Goal: Task Accomplishment & Management: Manage account settings

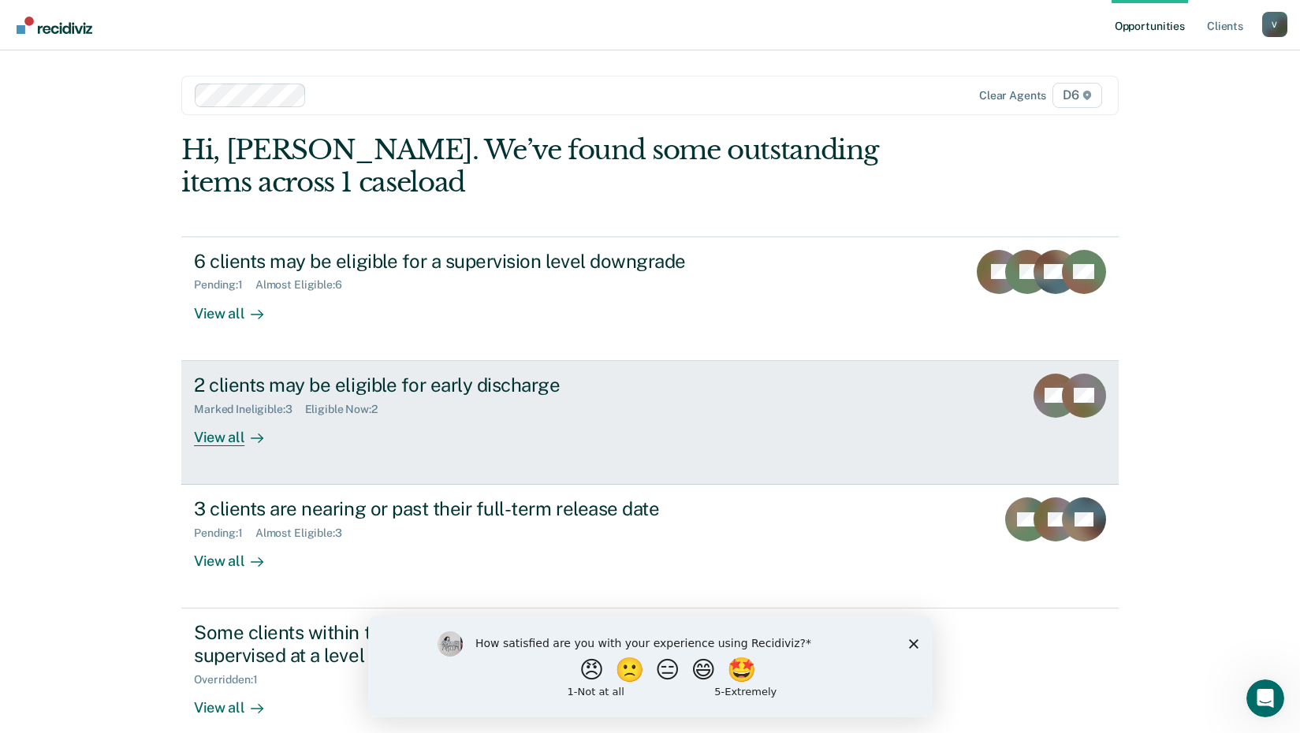
click at [436, 382] on div "2 clients may be eligible for early discharge" at bounding box center [470, 385] width 553 height 23
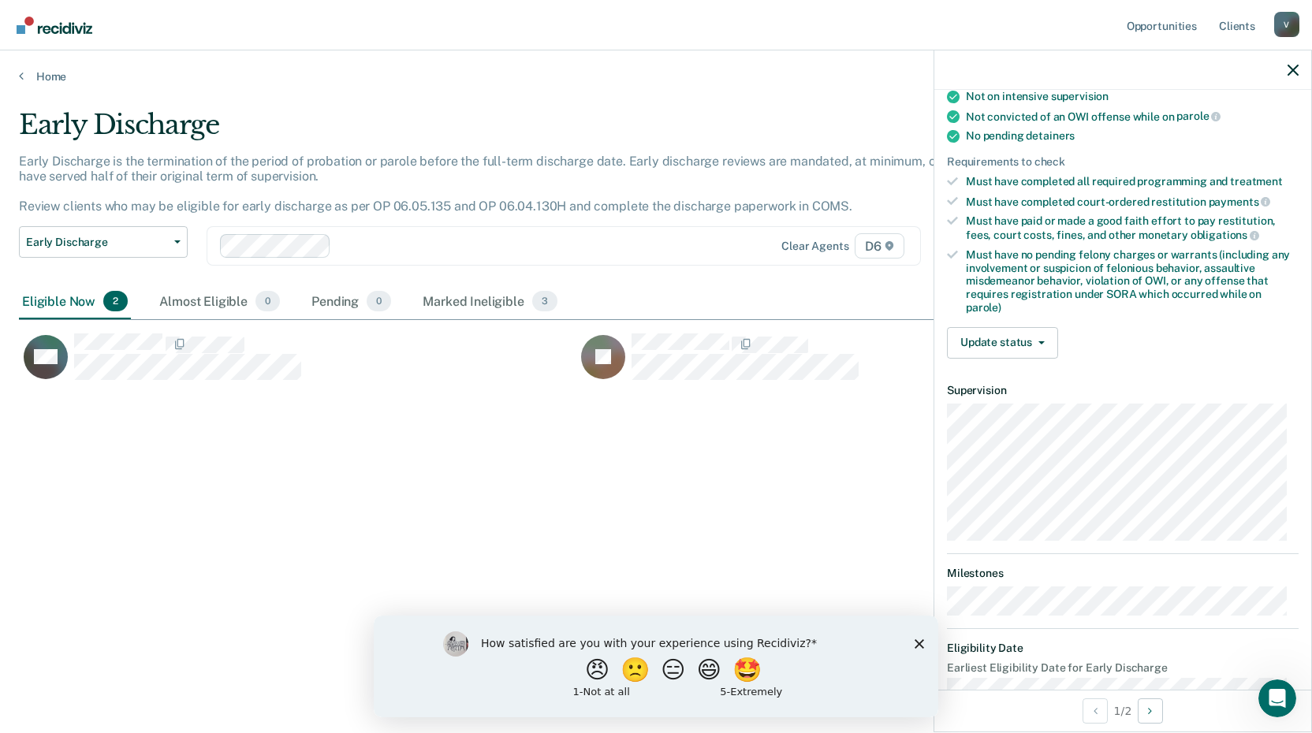
scroll to position [340, 0]
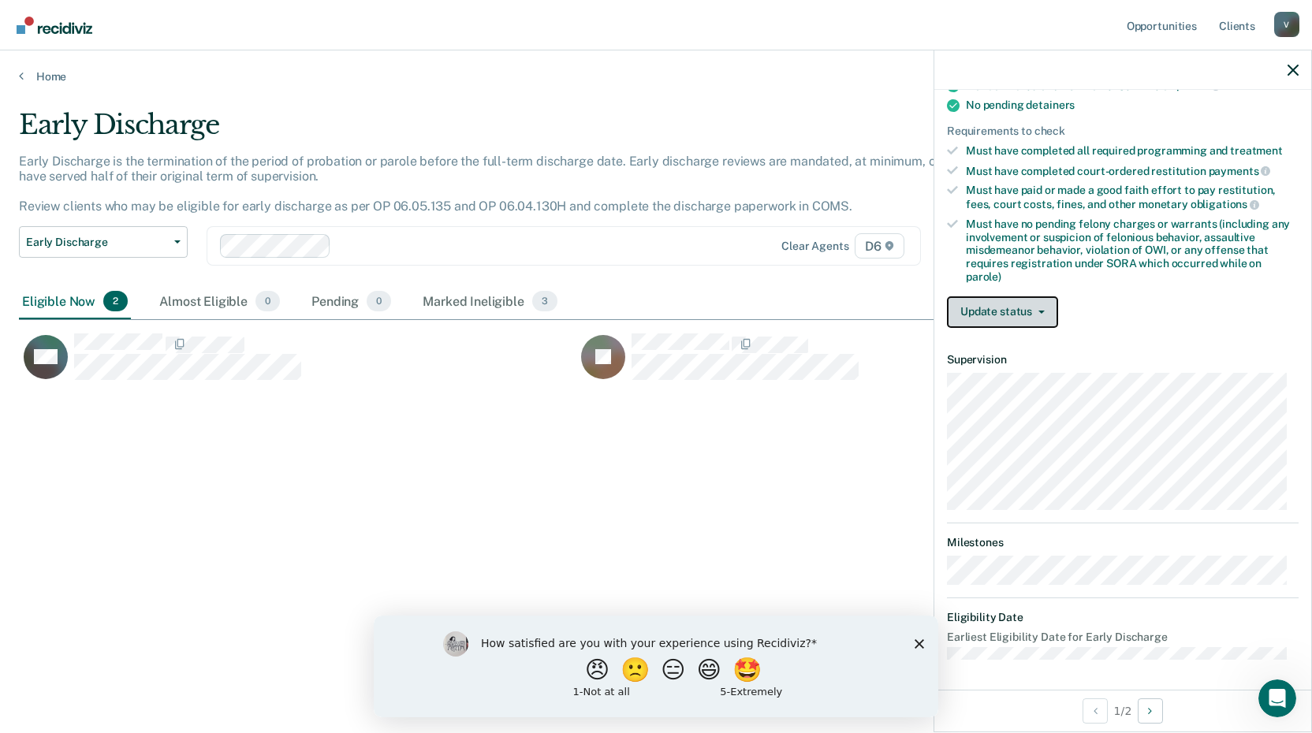
click at [1045, 304] on button "Update status" at bounding box center [1002, 312] width 111 height 32
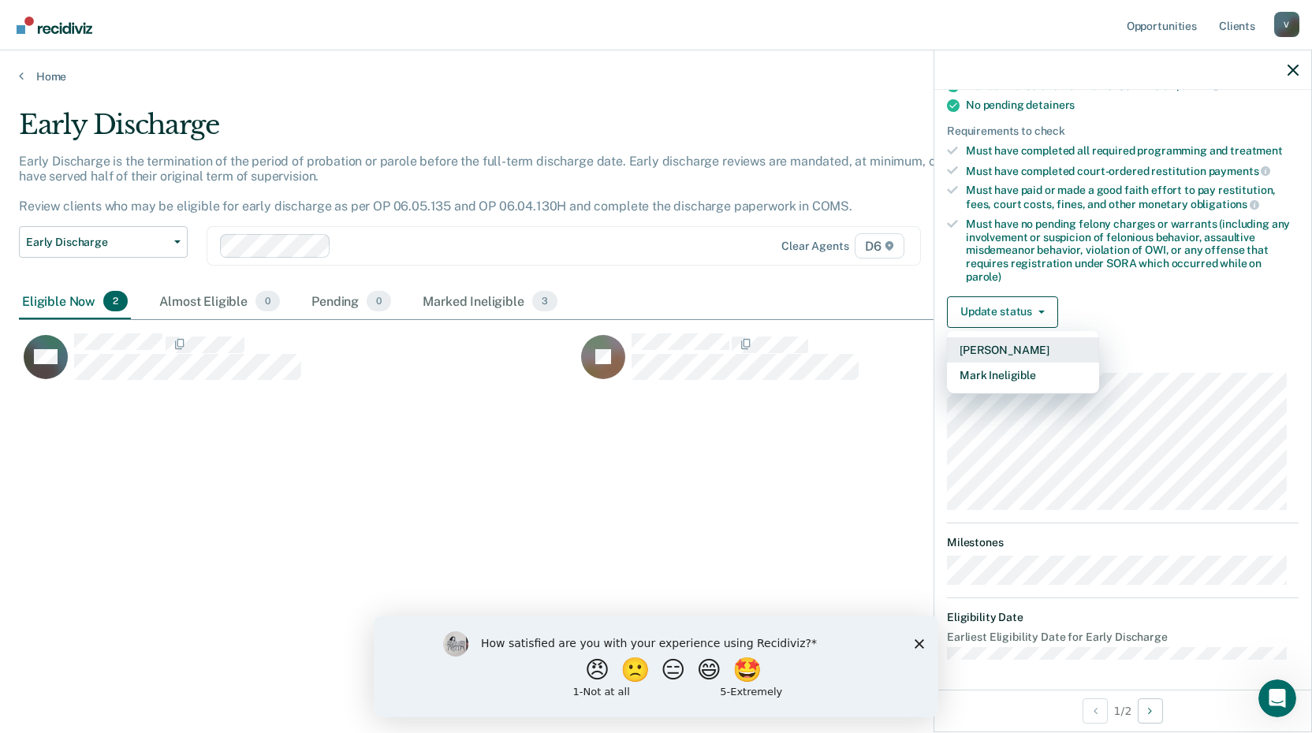
click at [1041, 345] on button "[PERSON_NAME]" at bounding box center [1023, 349] width 152 height 25
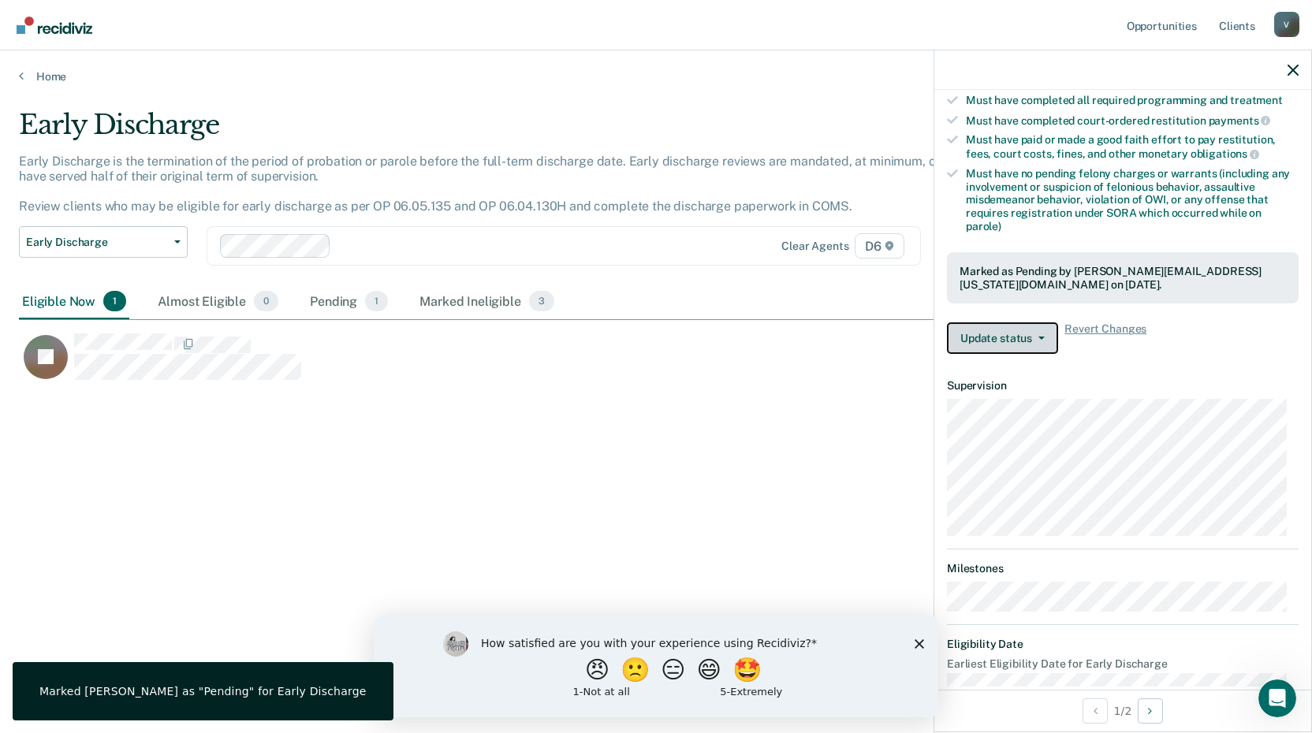
scroll to position [417, 0]
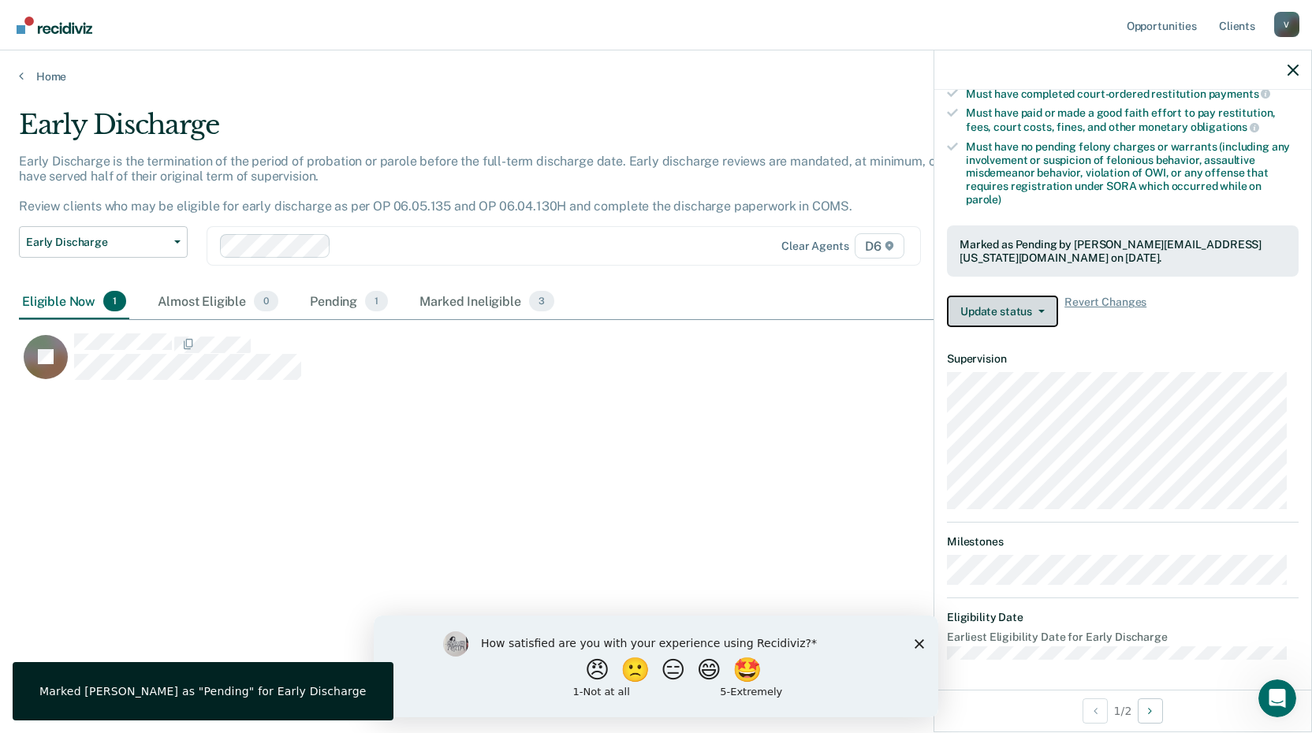
click at [1041, 304] on button "Update status" at bounding box center [1002, 312] width 111 height 32
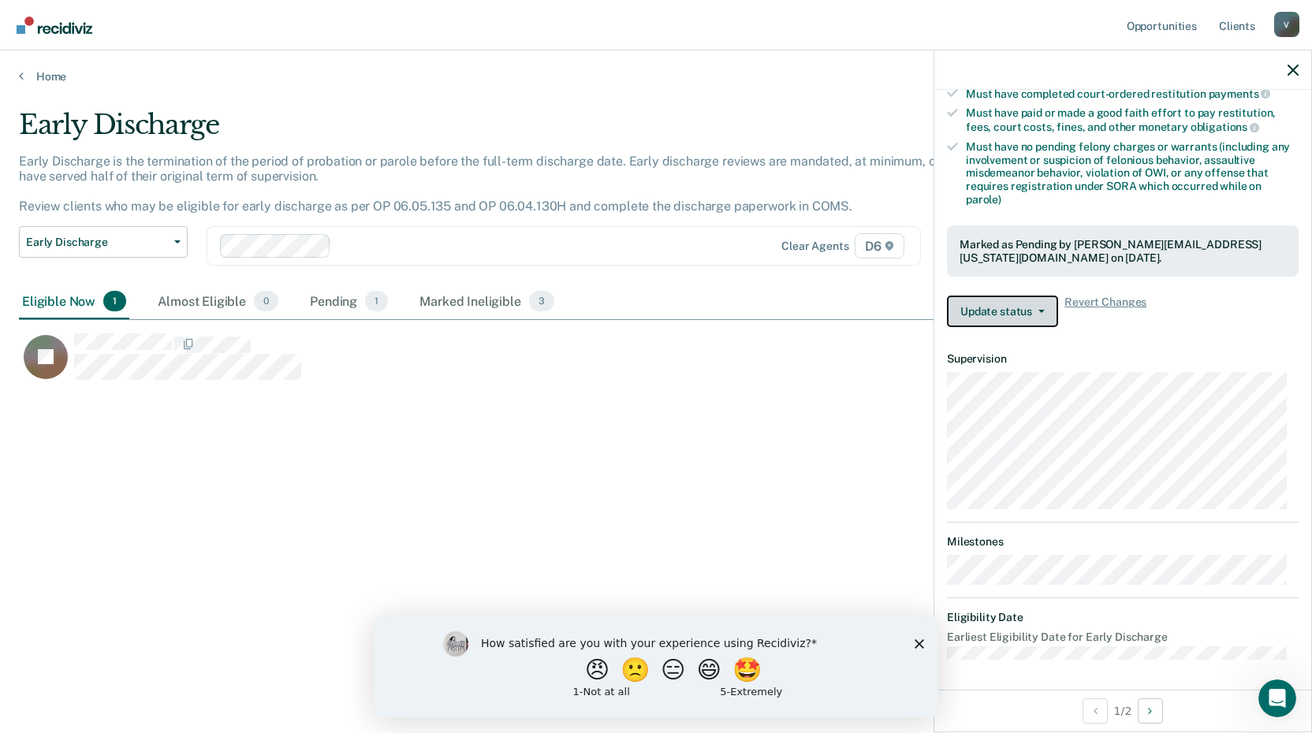
click at [1036, 312] on button "Update status" at bounding box center [1002, 312] width 111 height 32
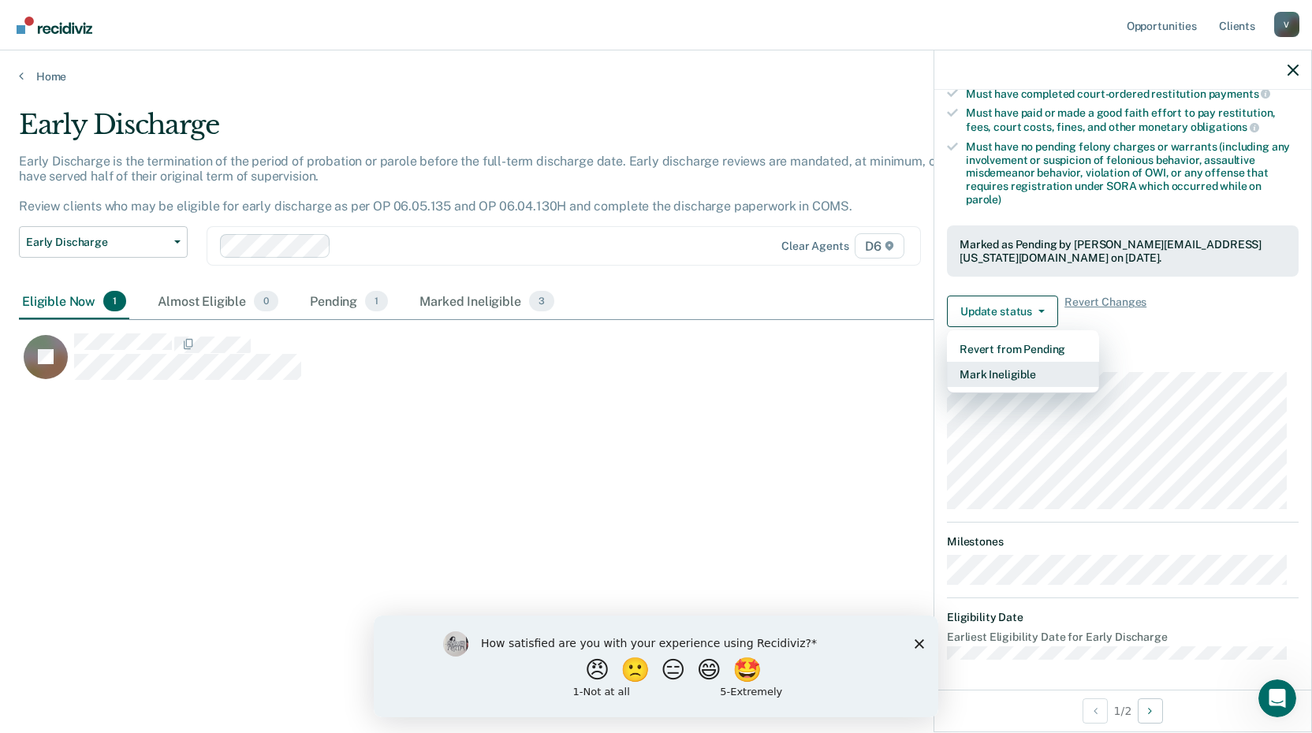
click at [1019, 373] on button "Mark Ineligible" at bounding box center [1023, 374] width 152 height 25
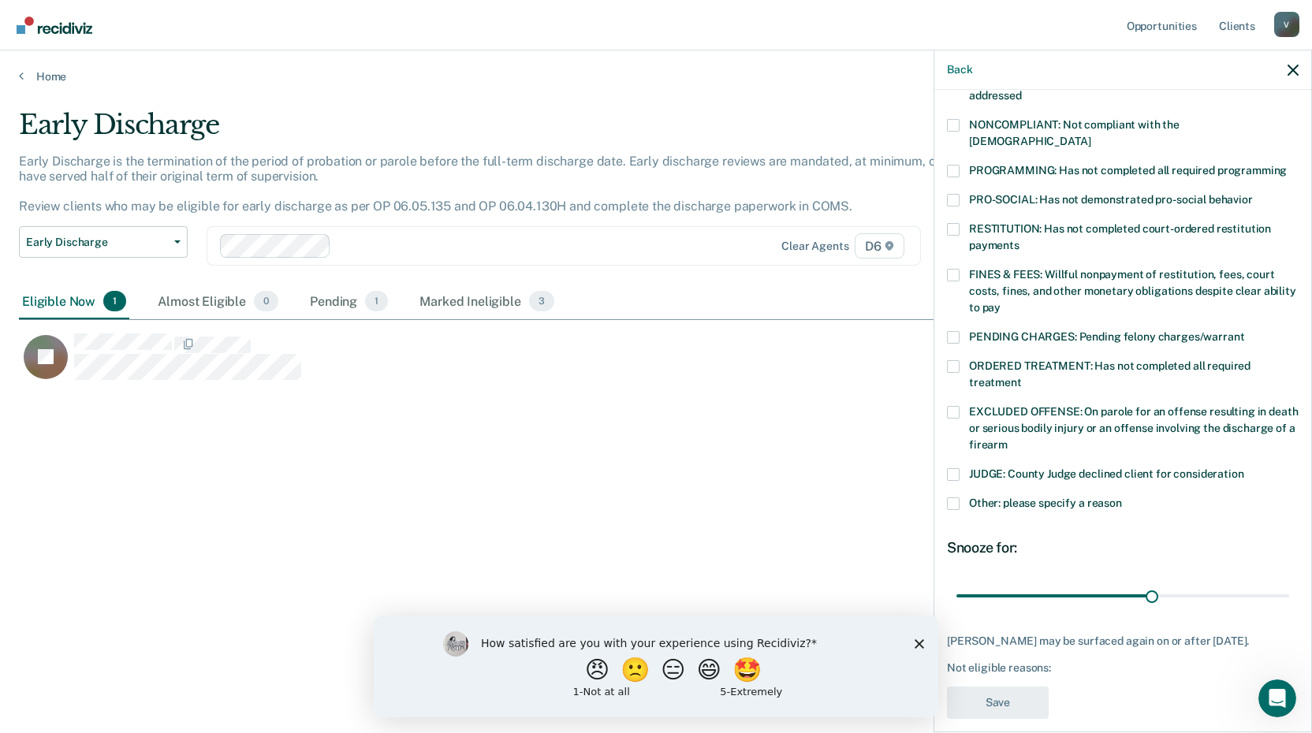
click at [954, 360] on span at bounding box center [953, 366] width 13 height 13
click at [1022, 377] on input "ORDERED TREATMENT: Has not completed all required treatment" at bounding box center [1022, 377] width 0 height 0
click at [1004, 687] on button "Save" at bounding box center [998, 703] width 102 height 32
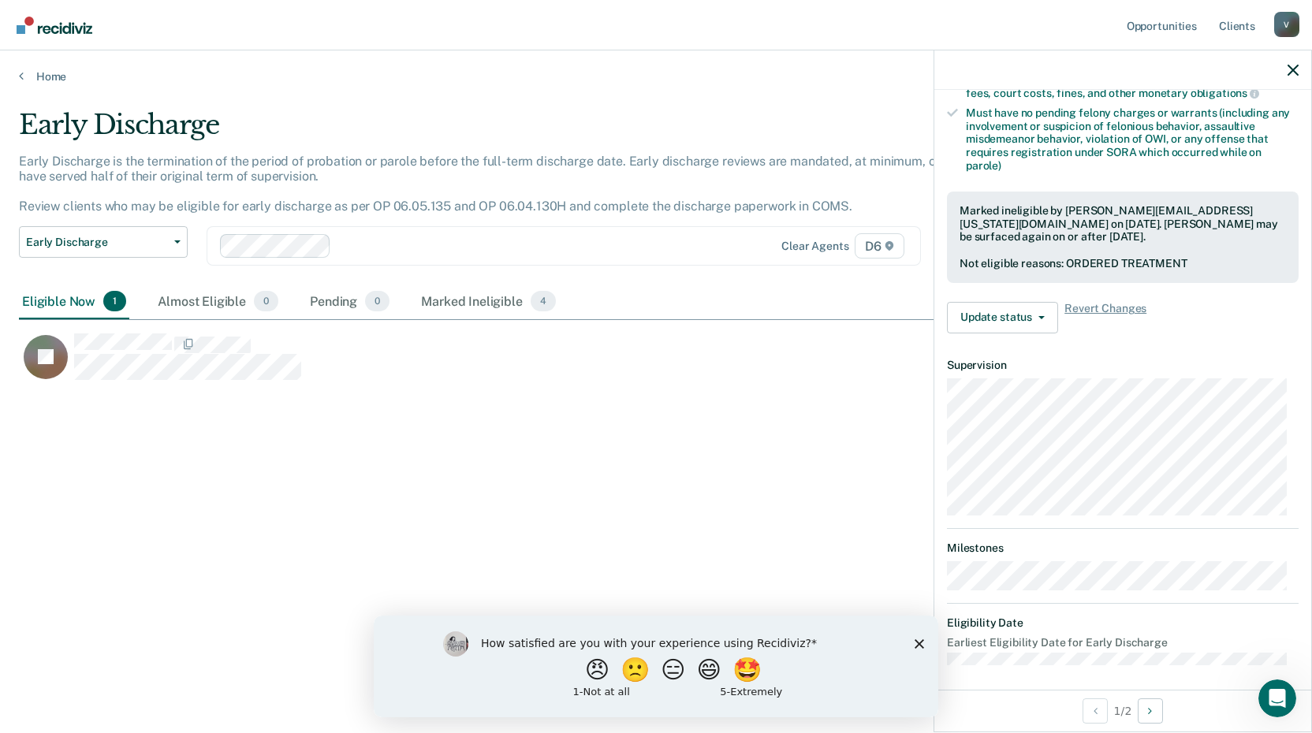
scroll to position [456, 0]
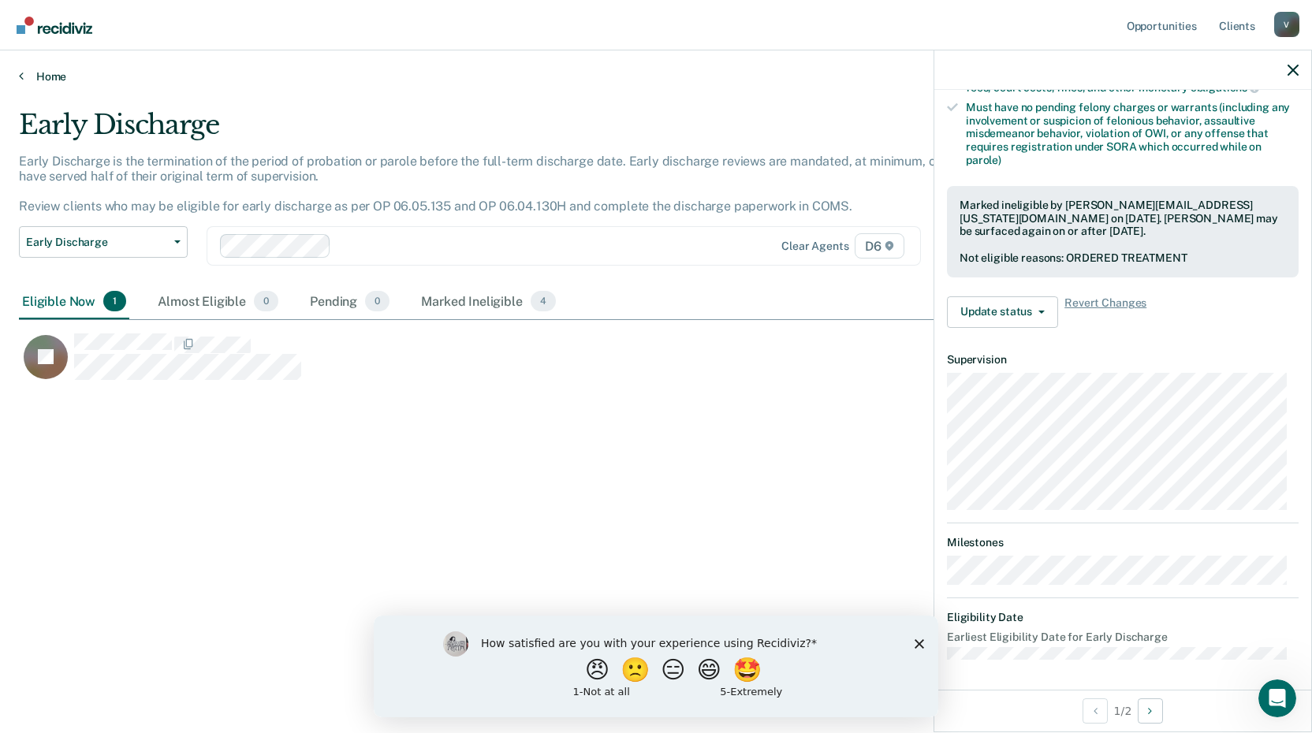
click at [22, 76] on icon at bounding box center [21, 75] width 5 height 13
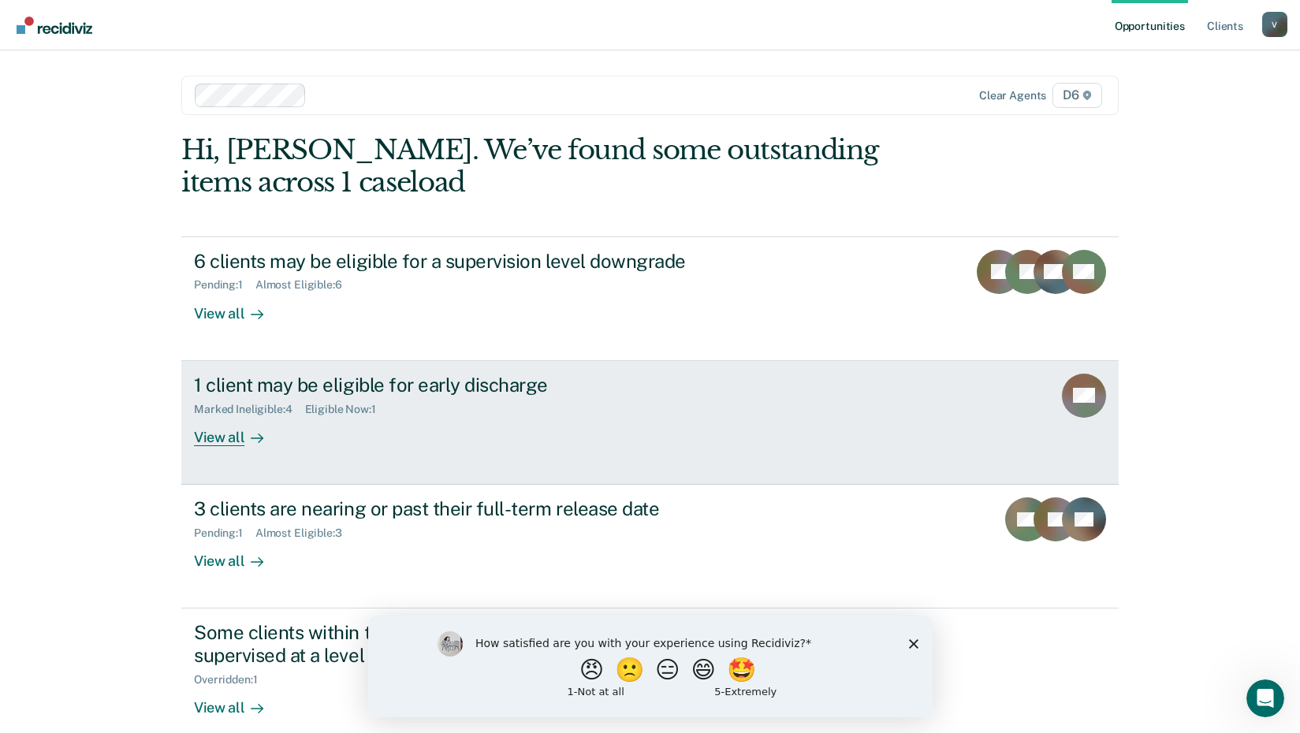
click at [402, 381] on div "1 client may be eligible for early discharge" at bounding box center [470, 385] width 553 height 23
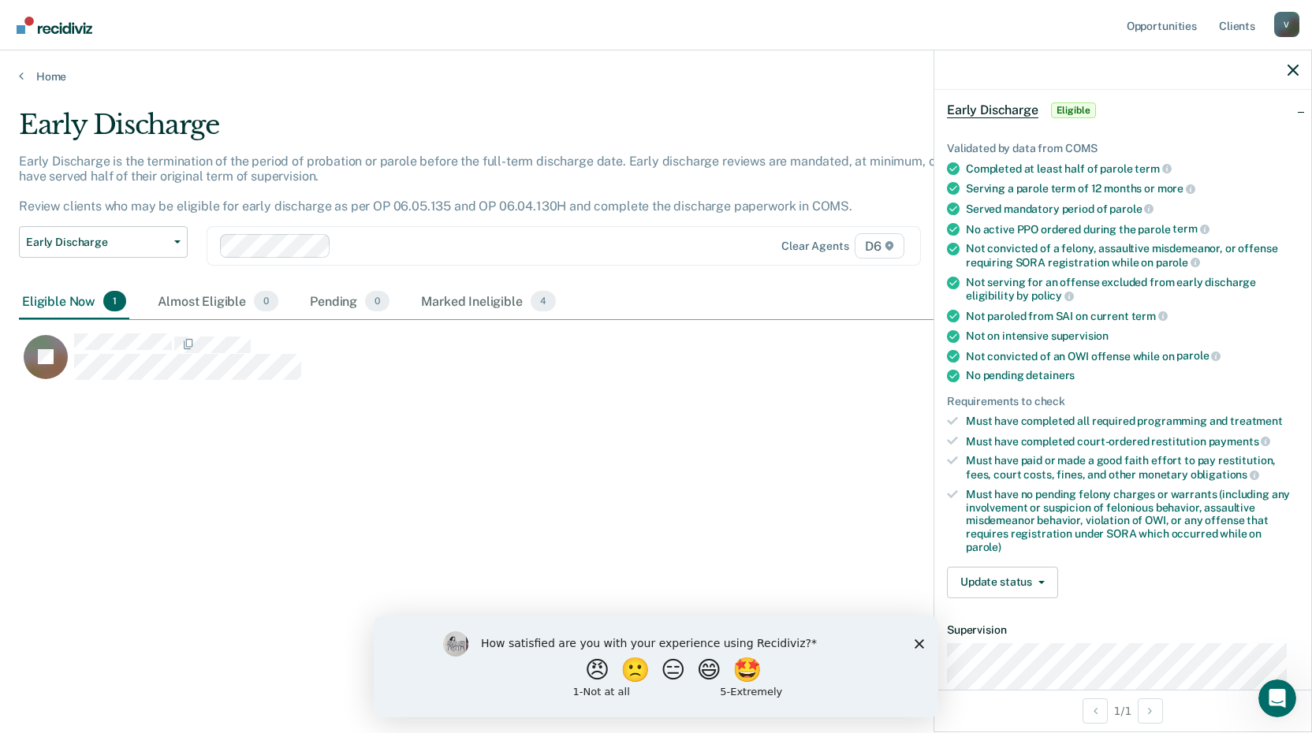
scroll to position [158, 0]
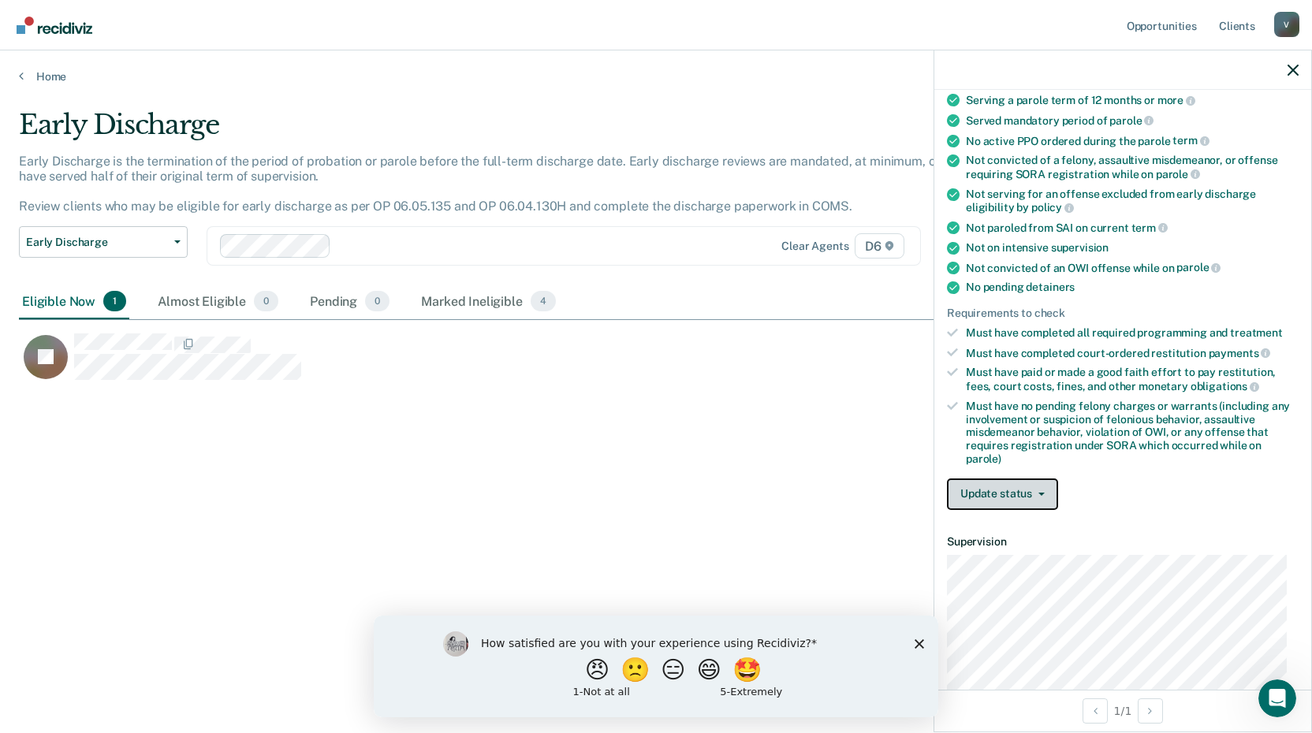
click at [1048, 487] on button "Update status" at bounding box center [1002, 495] width 111 height 32
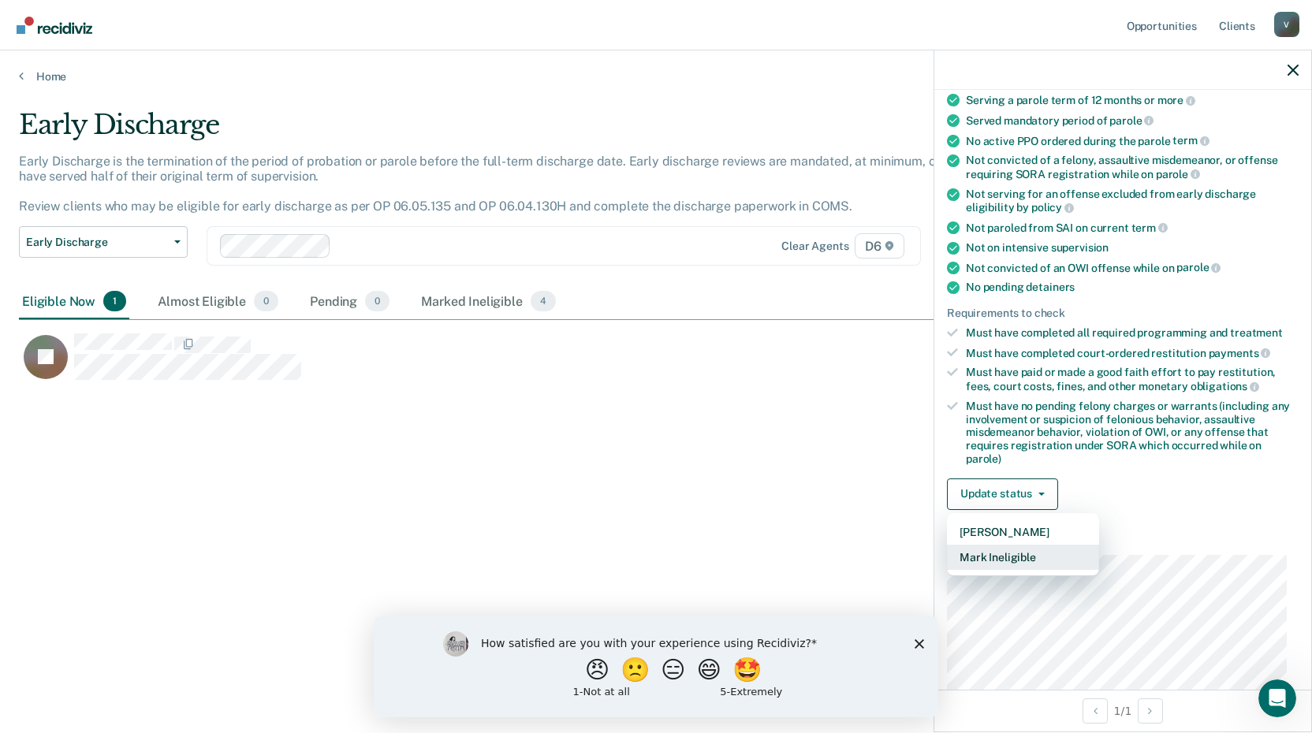
click at [1036, 555] on button "Mark Ineligible" at bounding box center [1023, 557] width 152 height 25
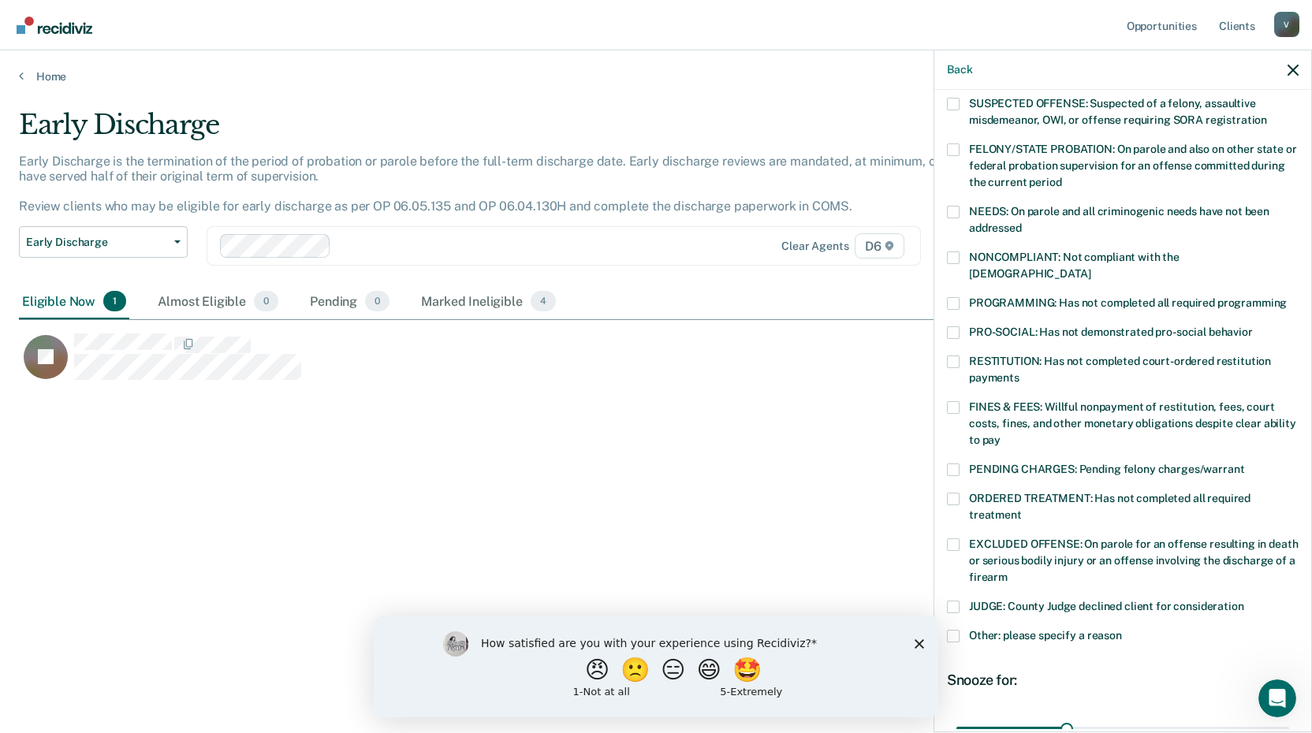
drag, startPoint x: 958, startPoint y: 475, endPoint x: 960, endPoint y: 483, distance: 8.2
click at [959, 493] on span at bounding box center [953, 499] width 13 height 13
click at [1022, 509] on input "ORDERED TREATMENT: Has not completed all required treatment" at bounding box center [1022, 509] width 0 height 0
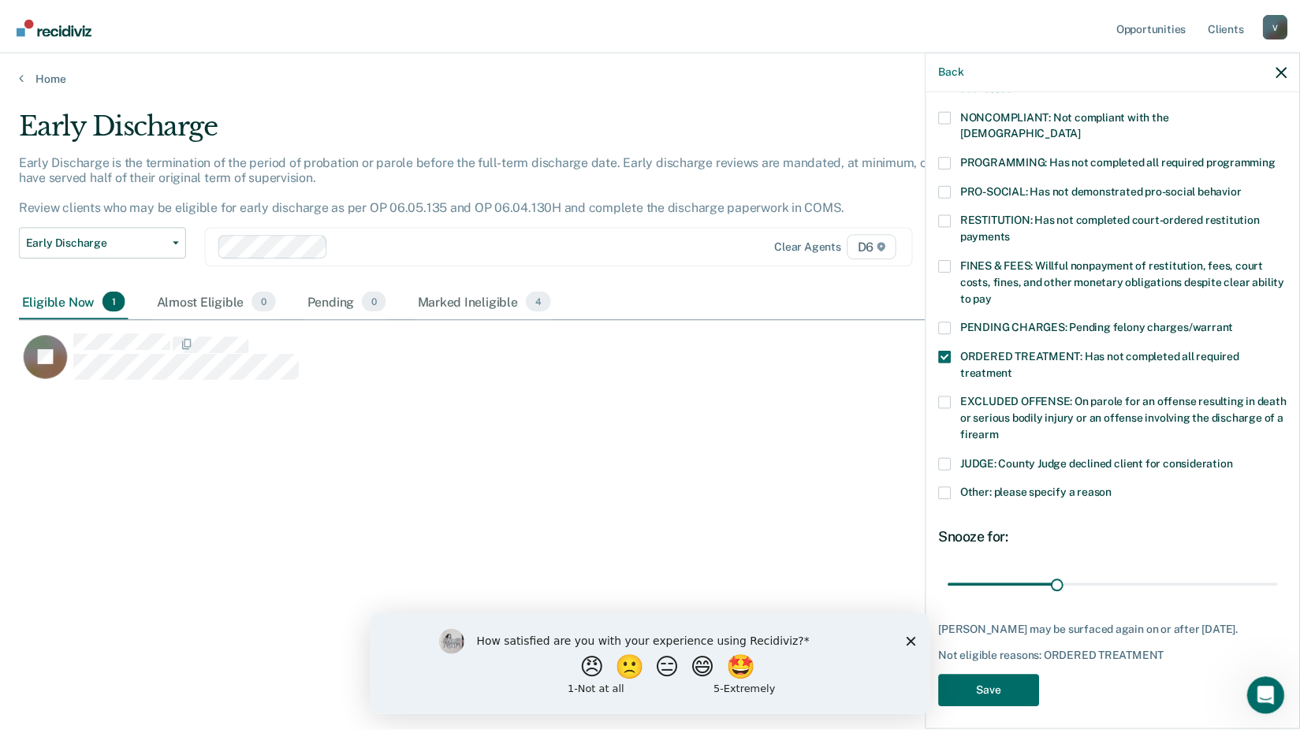
scroll to position [304, 0]
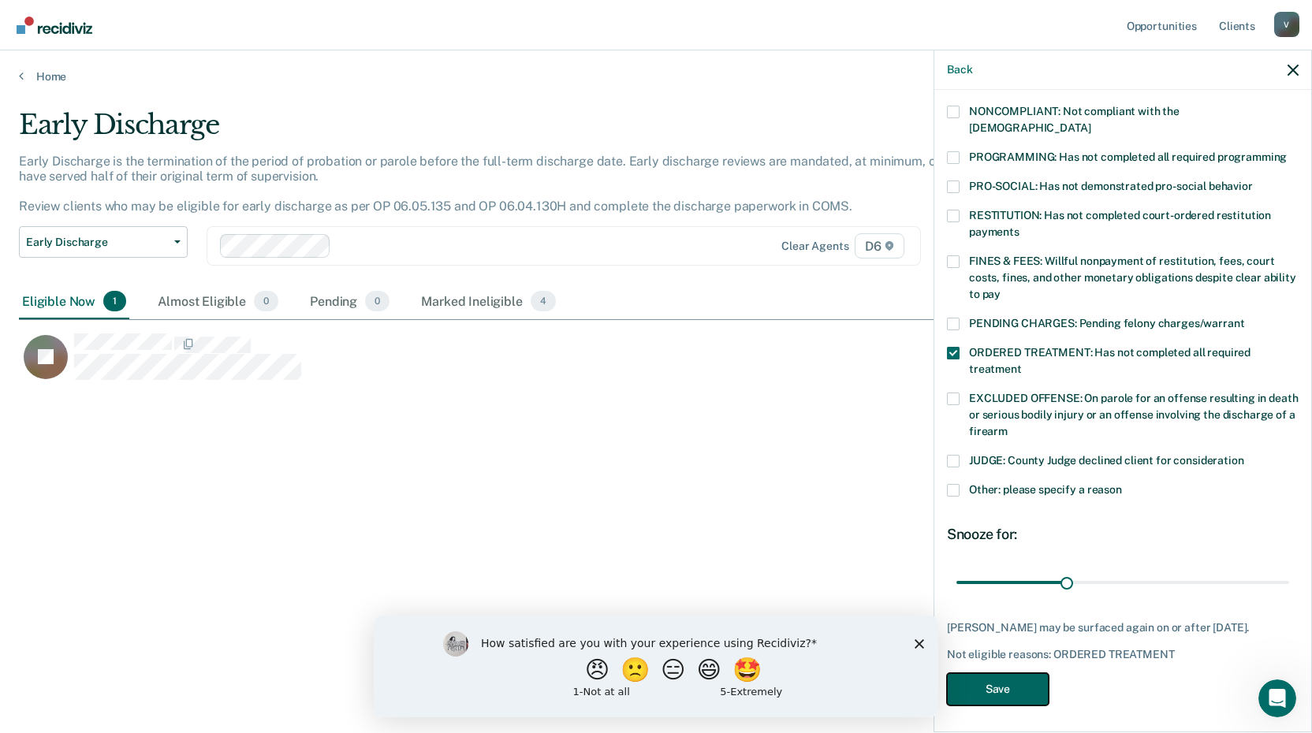
click at [1006, 681] on button "Save" at bounding box center [998, 689] width 102 height 32
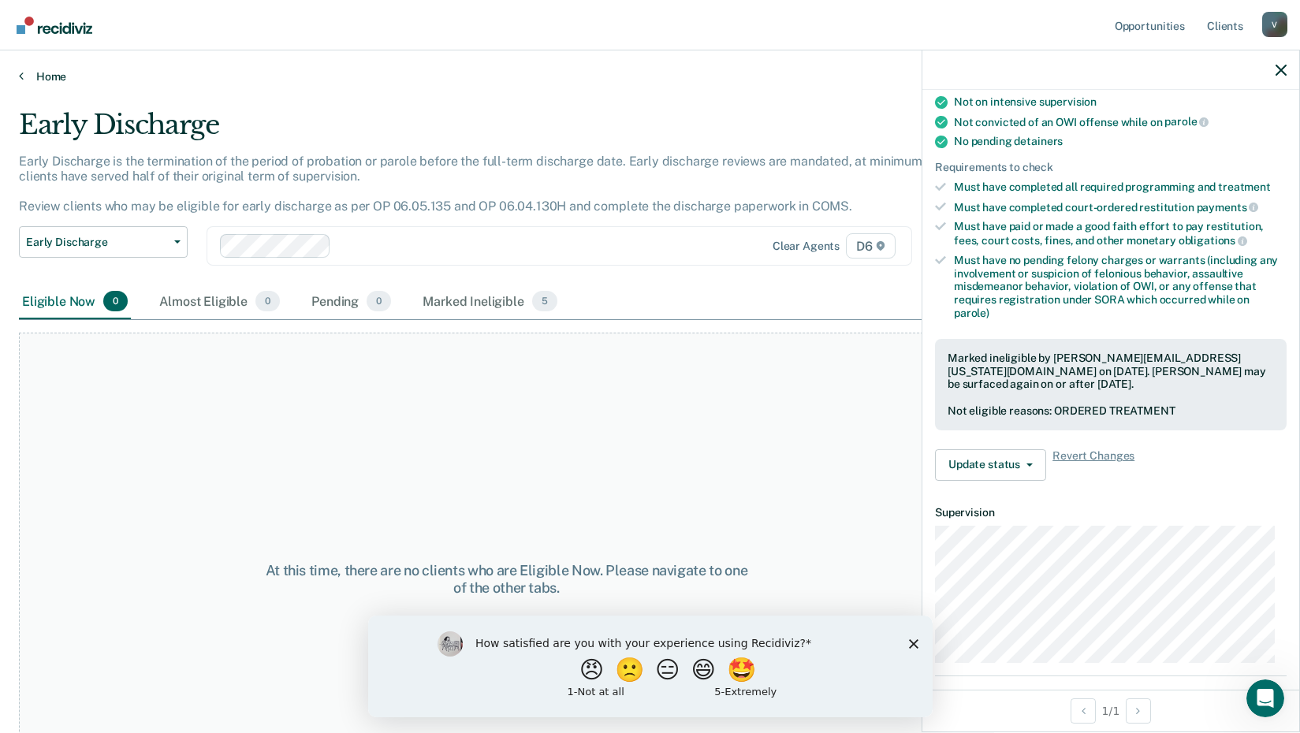
click at [20, 73] on div "Home" at bounding box center [650, 66] width 1300 height 33
click at [22, 73] on icon at bounding box center [21, 75] width 5 height 13
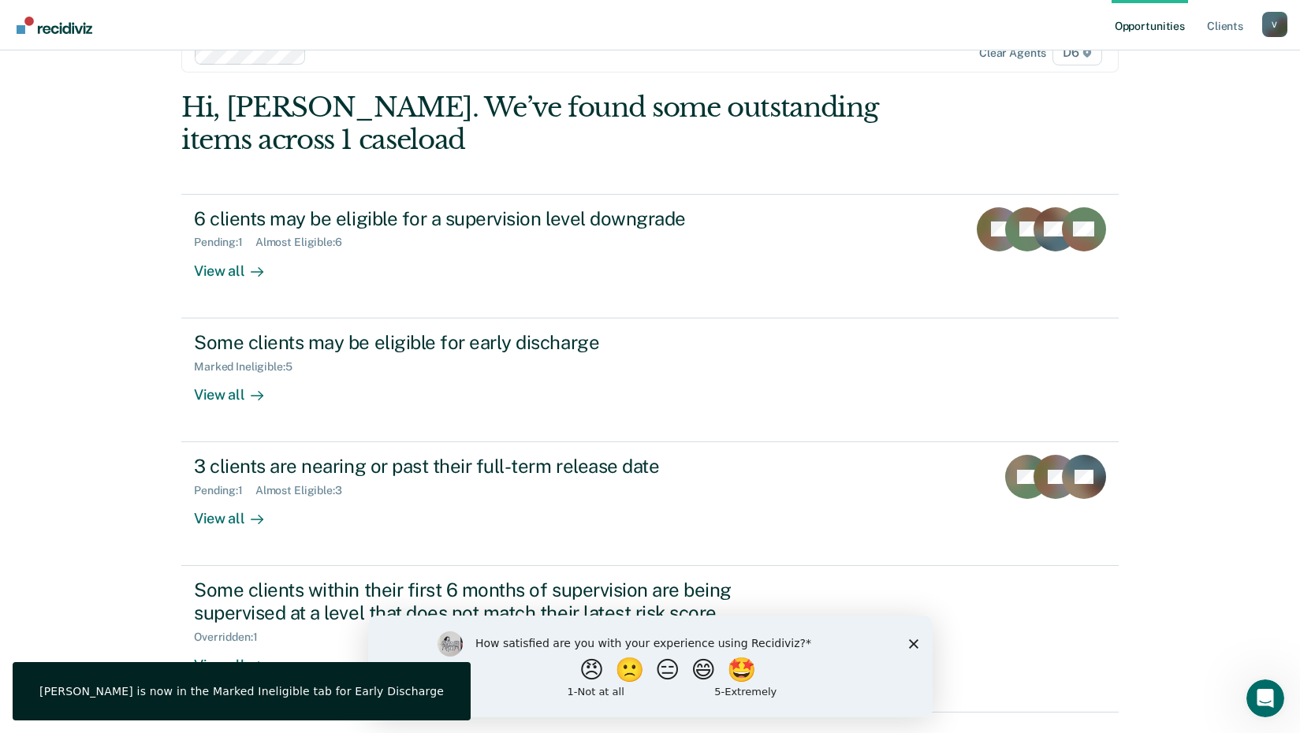
scroll to position [85, 0]
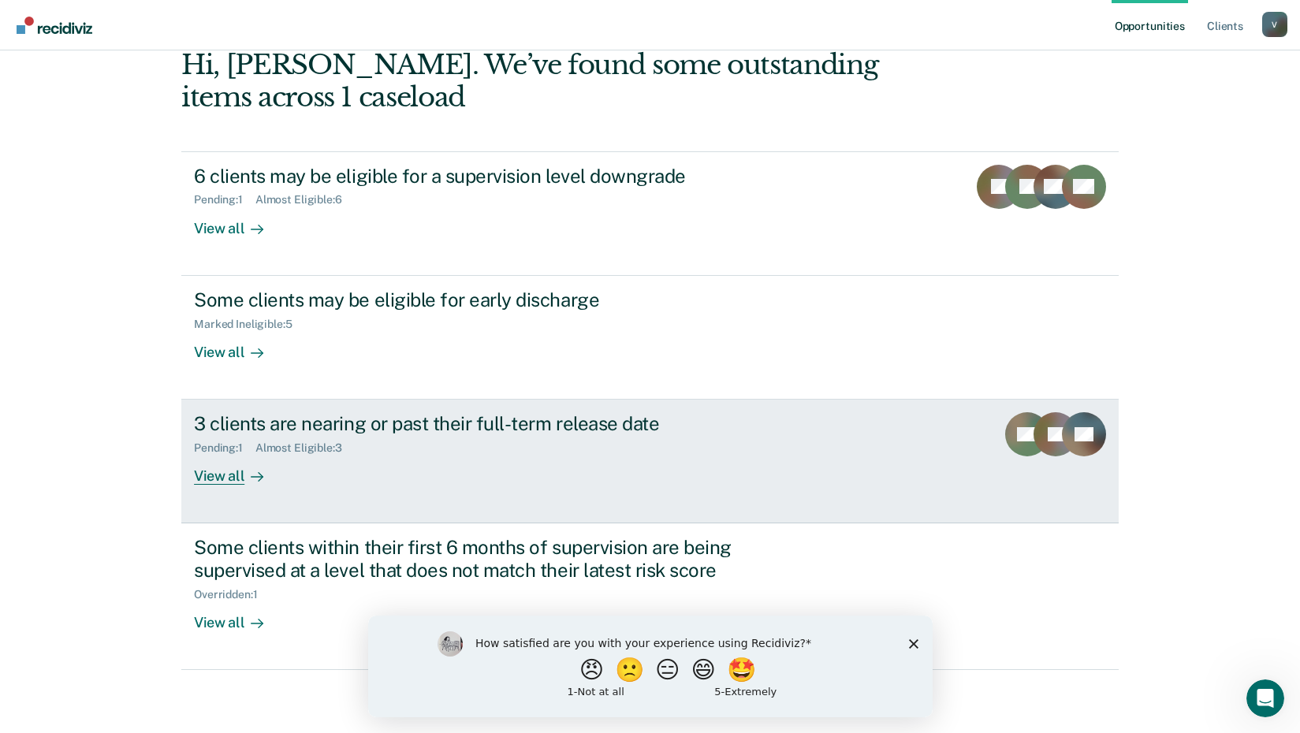
click at [480, 422] on div "3 clients are nearing or past their full-term release date" at bounding box center [470, 423] width 553 height 23
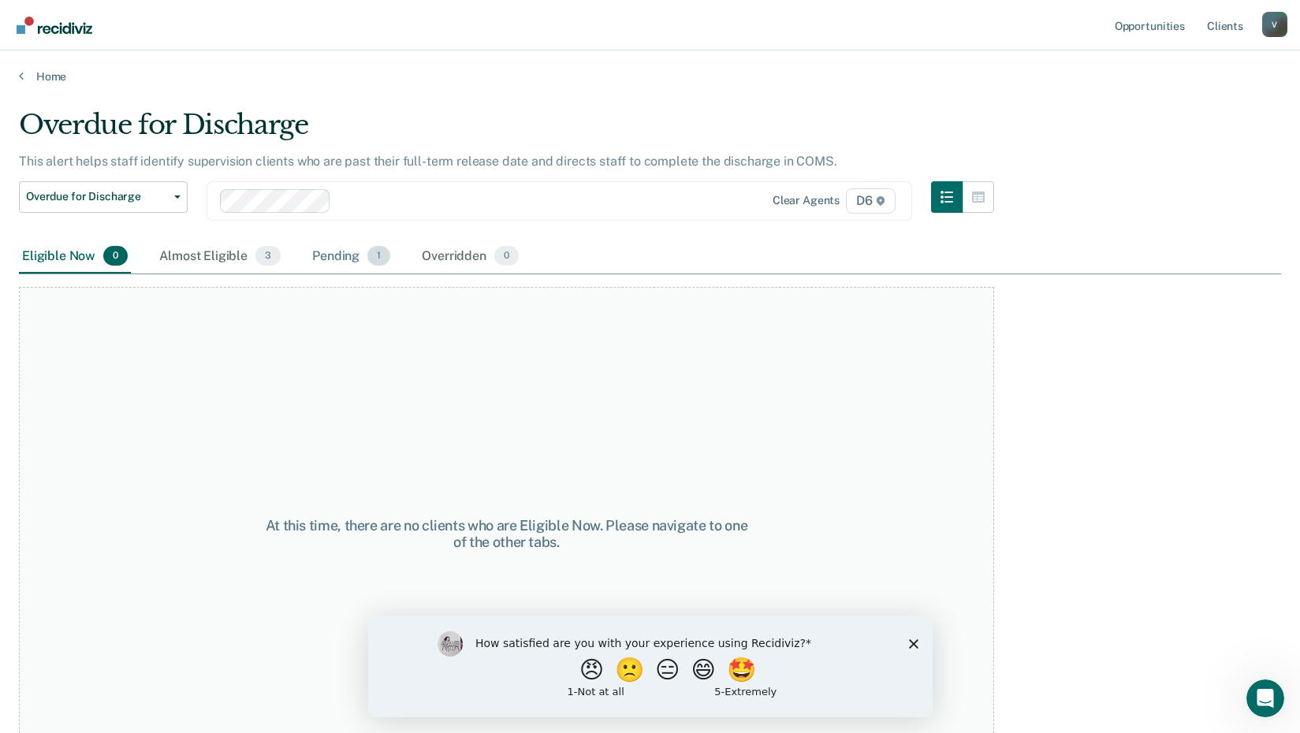
click at [345, 255] on div "Pending 1" at bounding box center [351, 257] width 84 height 35
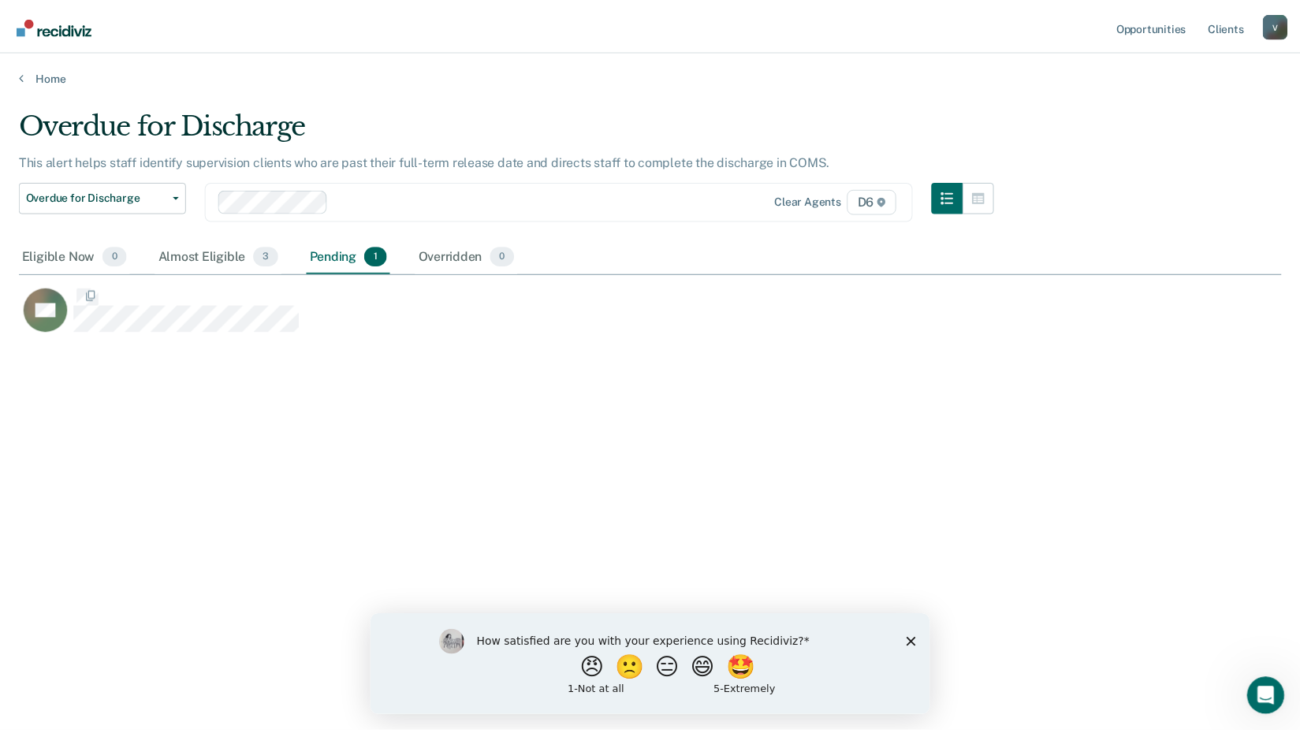
scroll to position [494, 1262]
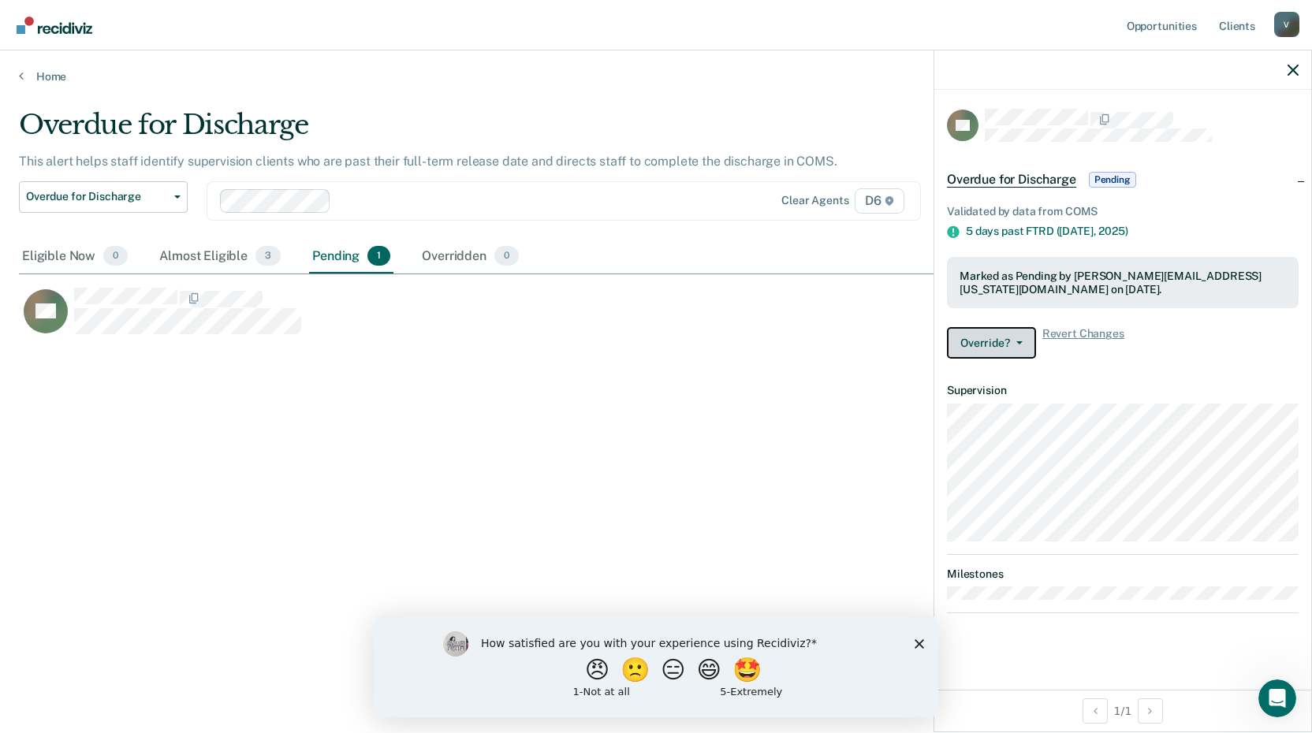
click at [1022, 337] on button "Override?" at bounding box center [991, 343] width 89 height 32
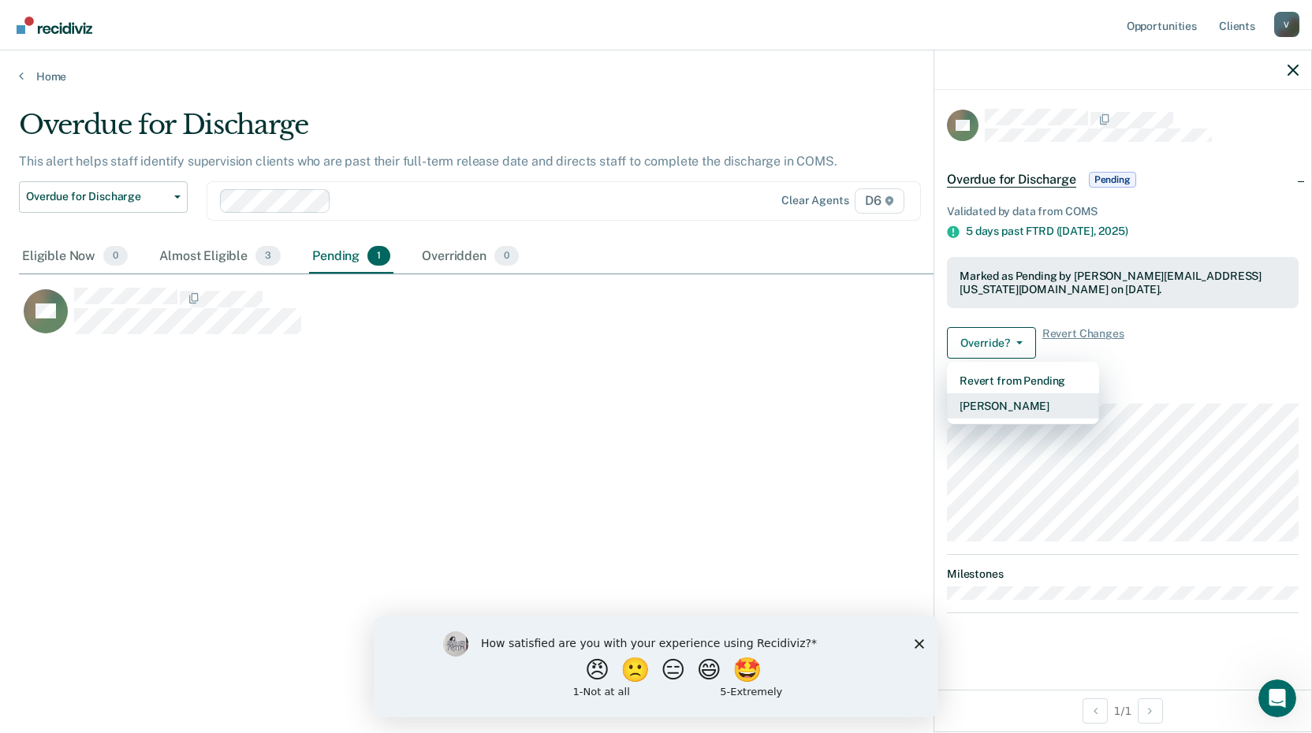
click at [1040, 401] on button "[PERSON_NAME]" at bounding box center [1023, 405] width 152 height 25
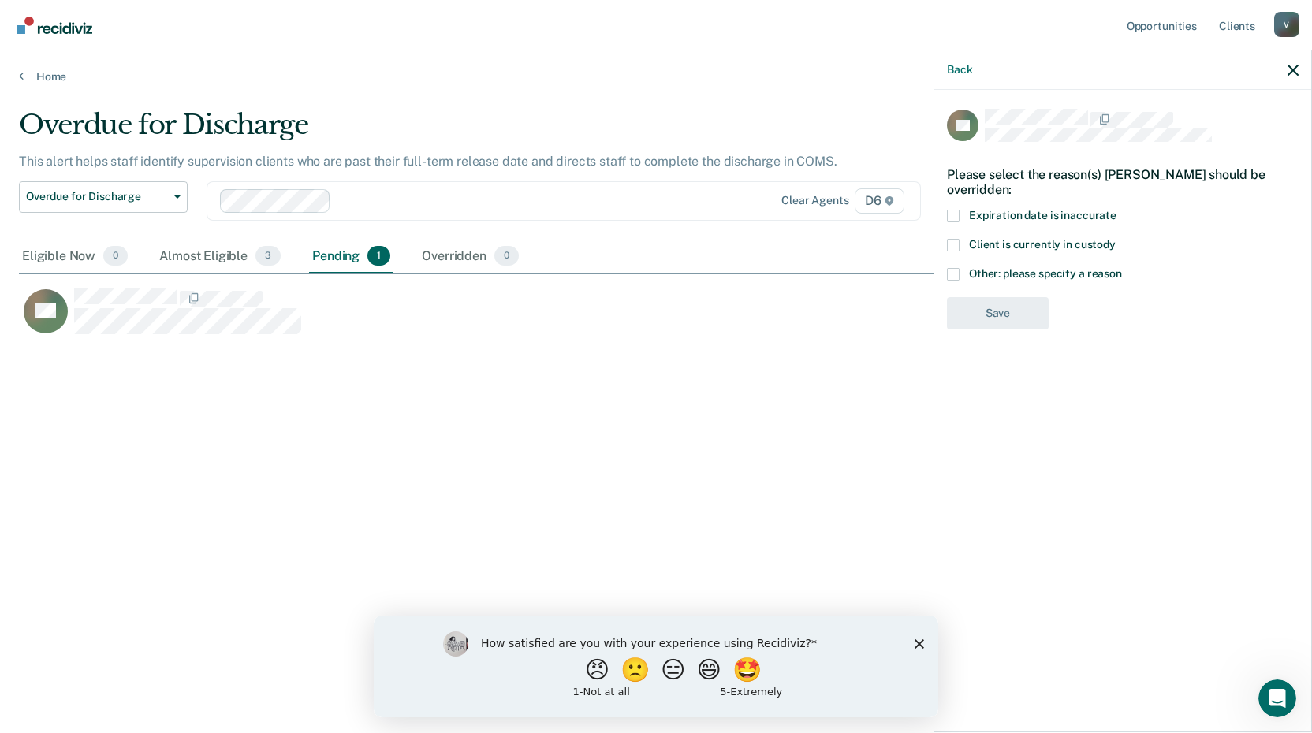
click at [955, 269] on span at bounding box center [953, 274] width 13 height 13
click at [1122, 268] on input "Other: please specify a reason" at bounding box center [1122, 268] width 0 height 0
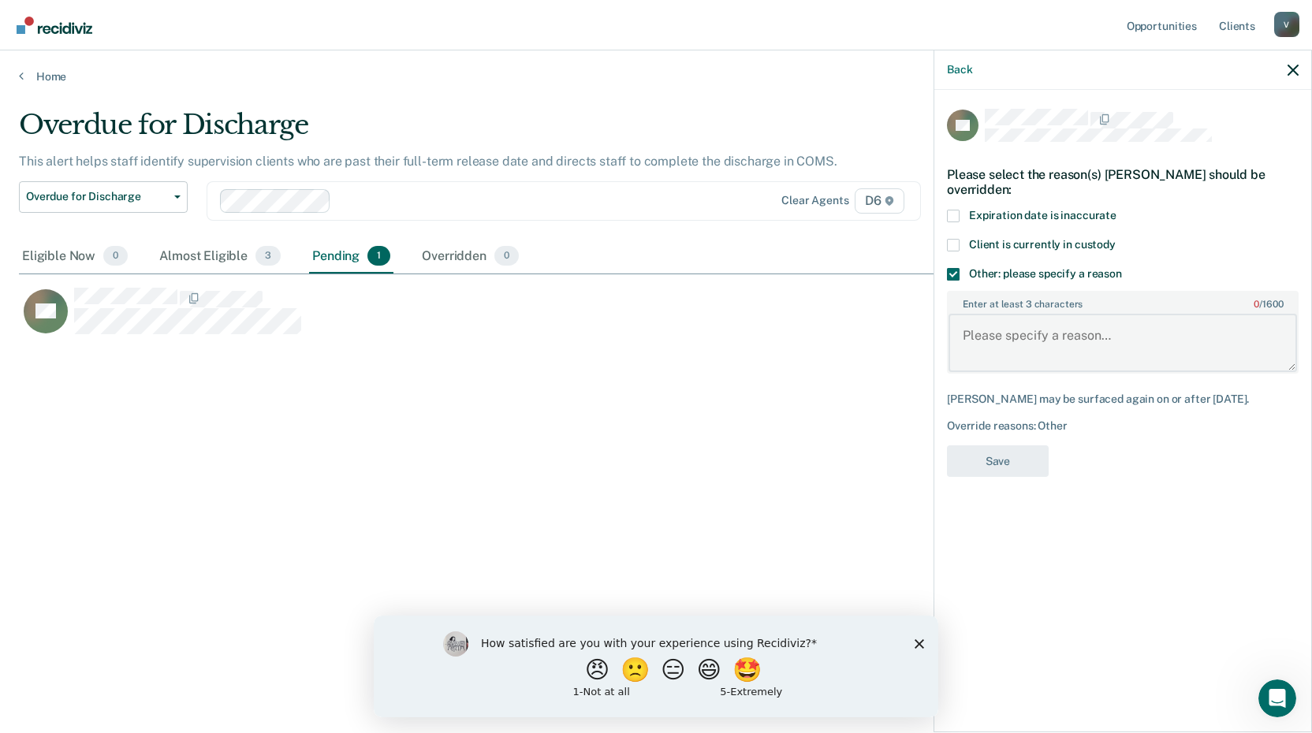
drag, startPoint x: 1066, startPoint y: 316, endPoint x: 1063, endPoint y: 325, distance: 9.0
click at [1065, 319] on textarea "Enter at least 3 characters 0 / 1600" at bounding box center [1122, 343] width 348 height 58
type textarea "Discharged."
click at [980, 463] on button "Save" at bounding box center [998, 461] width 102 height 32
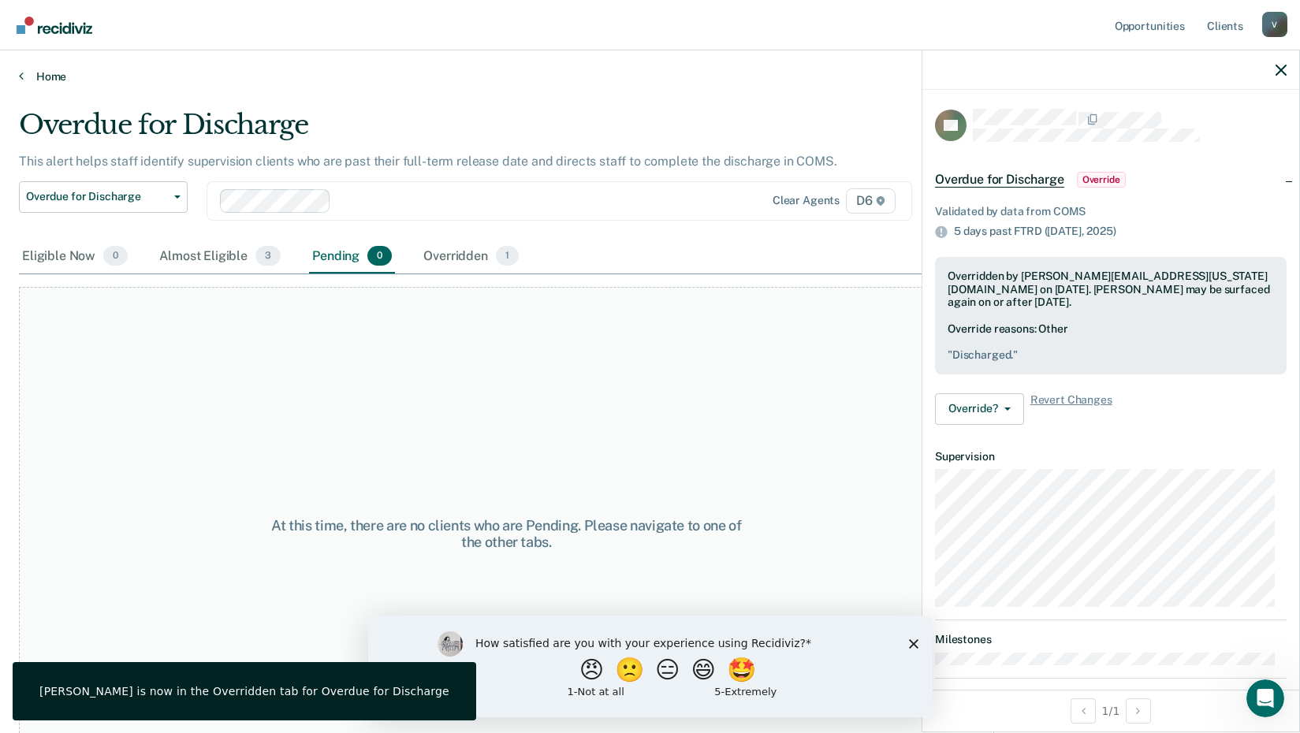
click at [25, 78] on link "Home" at bounding box center [650, 76] width 1262 height 14
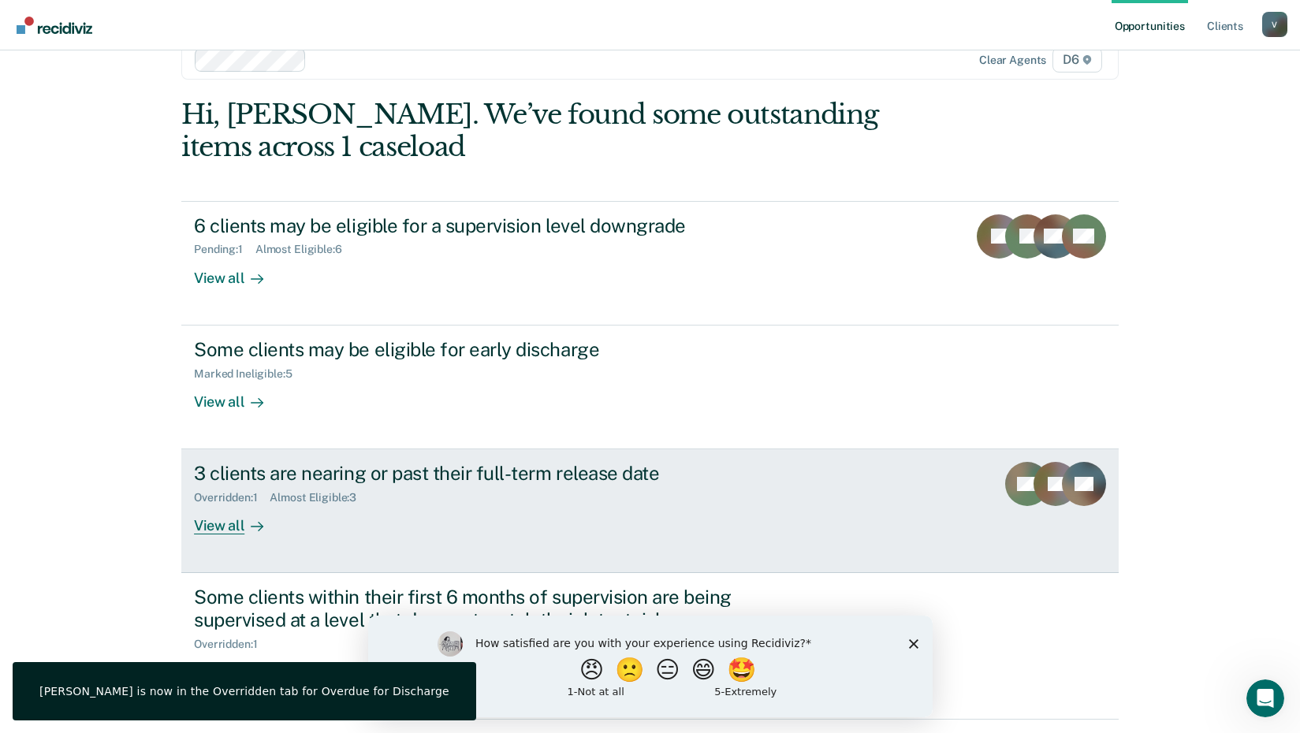
scroll to position [85, 0]
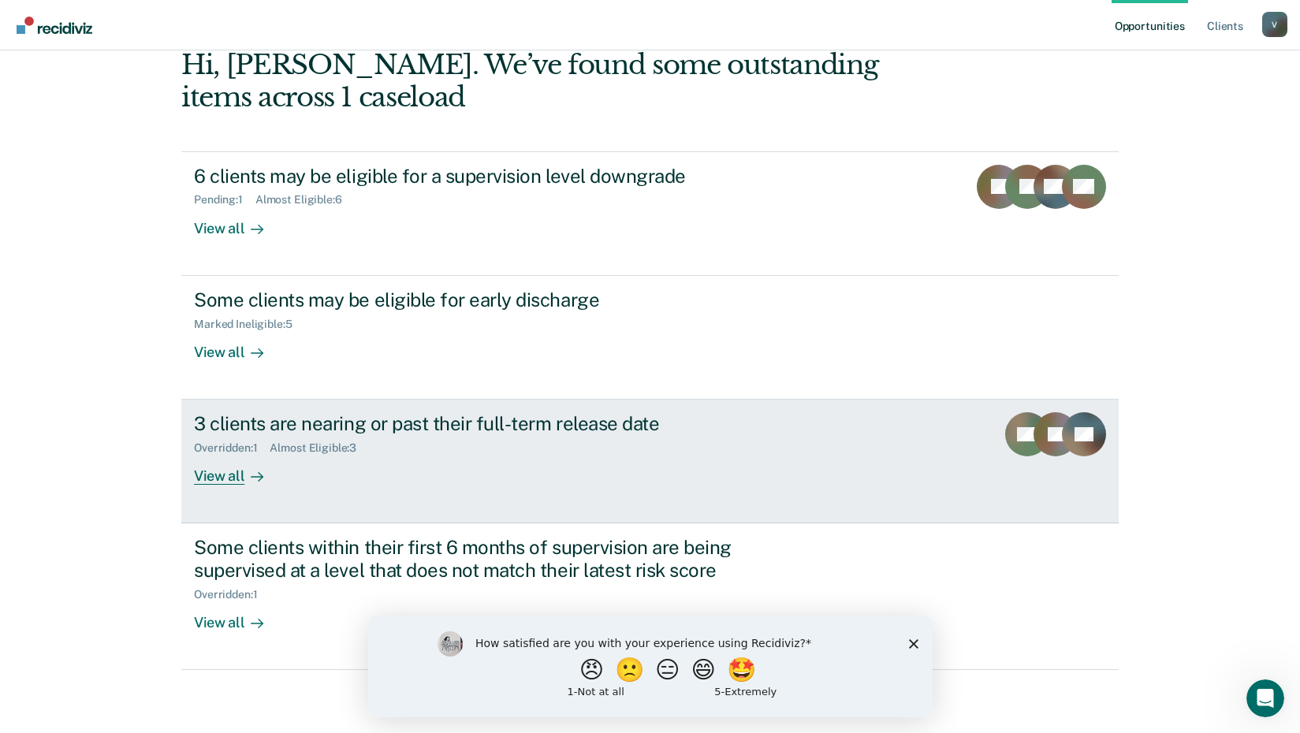
click at [223, 477] on div "View all" at bounding box center [238, 470] width 88 height 31
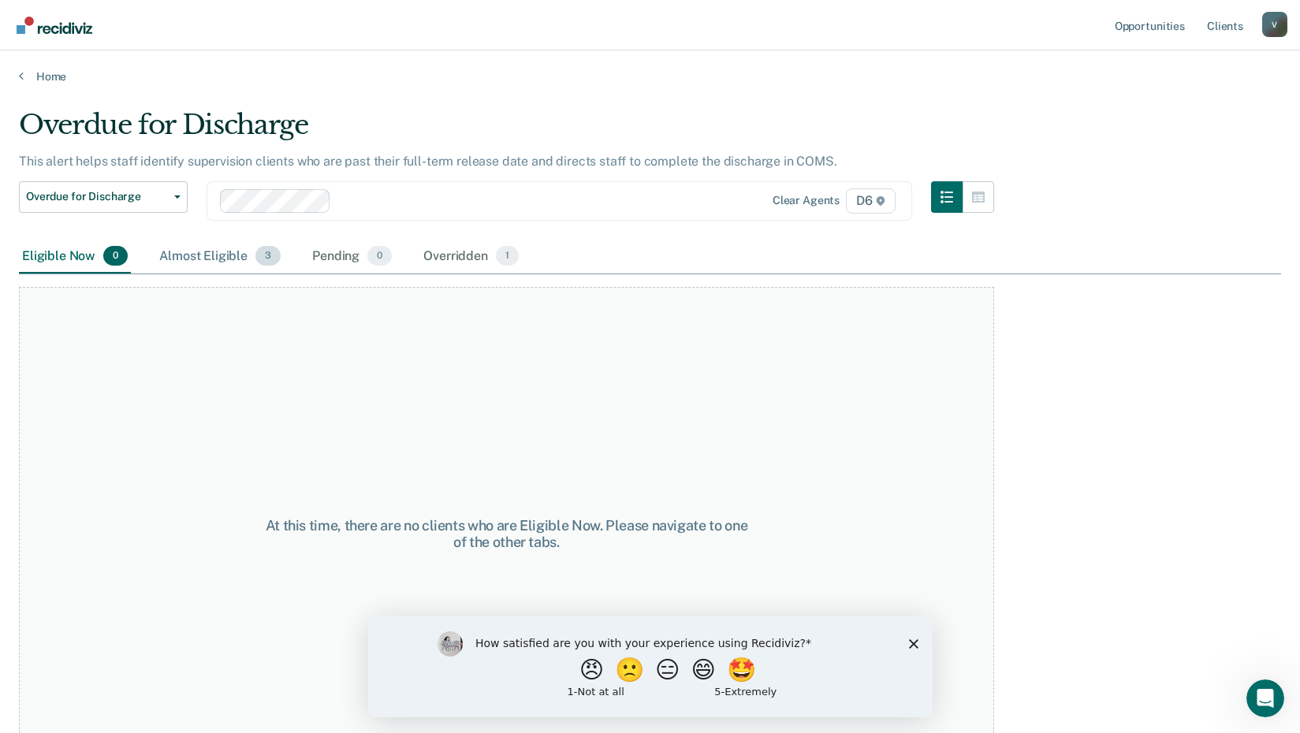
click at [240, 254] on div "Almost Eligible 3" at bounding box center [220, 257] width 128 height 35
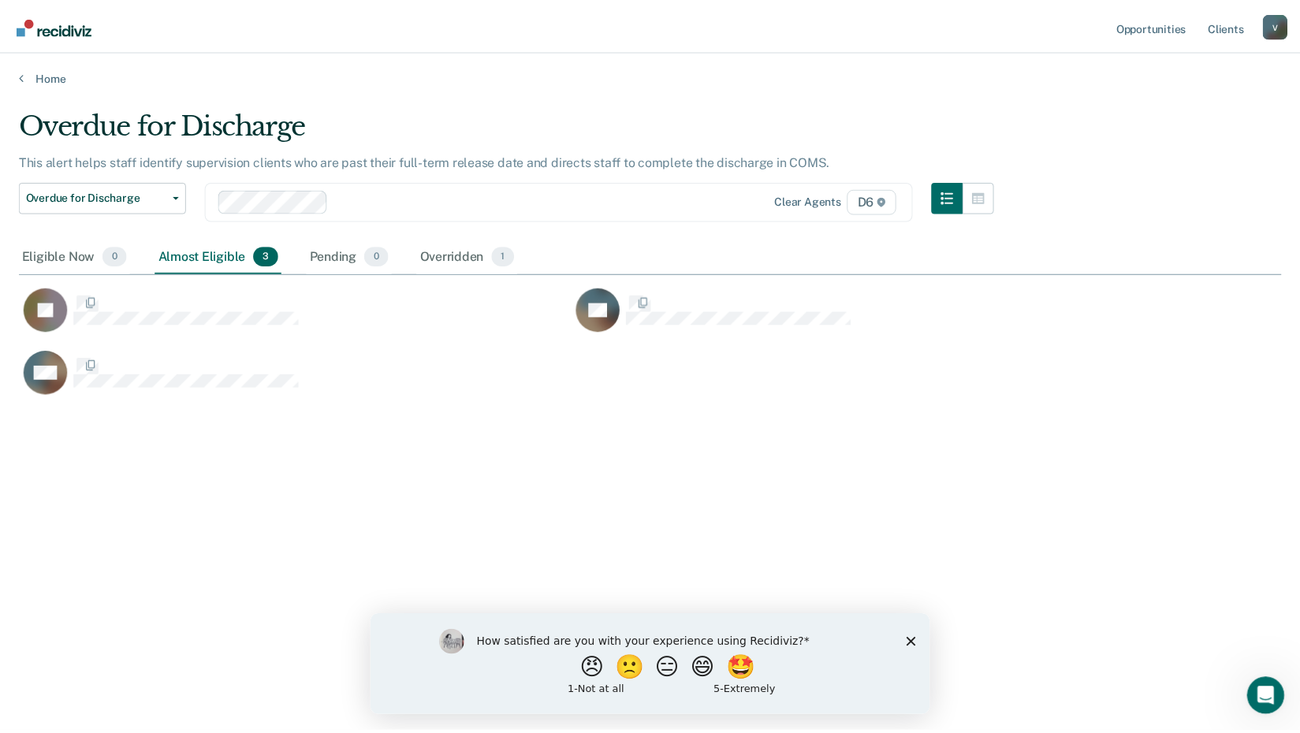
scroll to position [494, 1262]
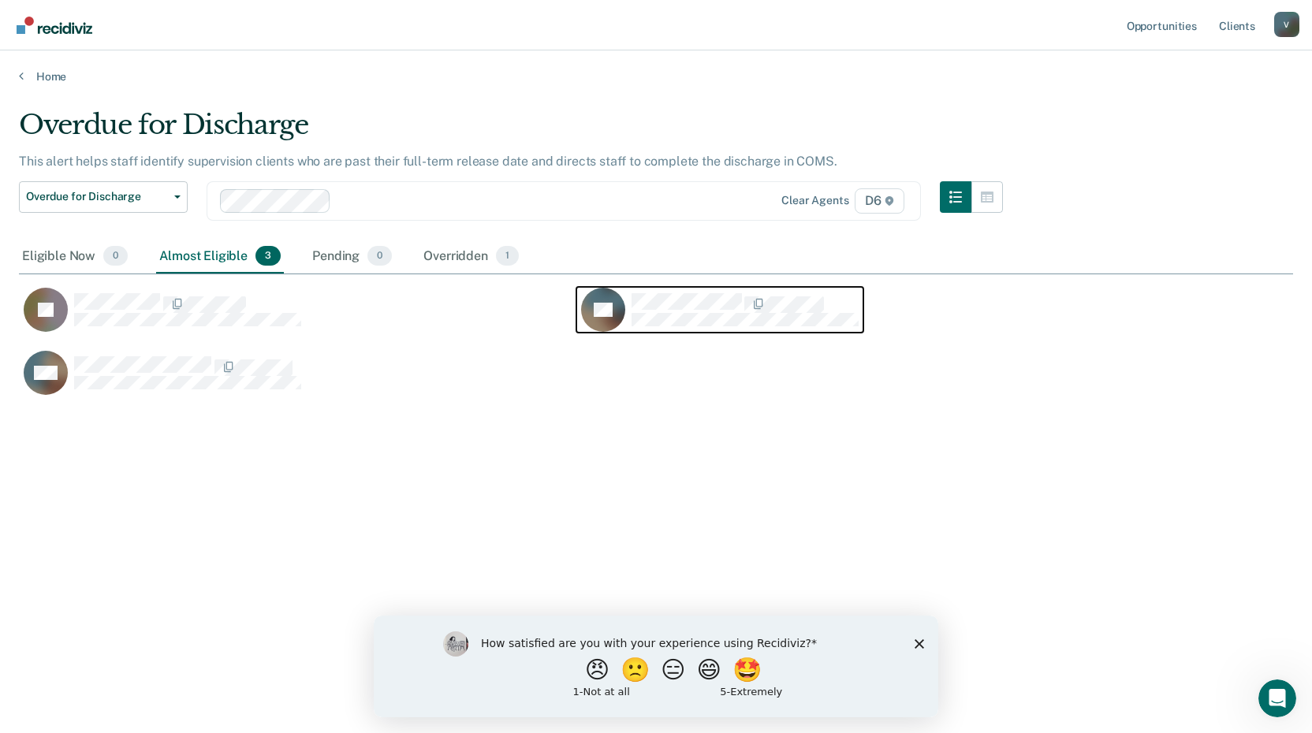
click at [461, 444] on div "Overdue for Discharge This alert helps staff identify supervision clients who a…" at bounding box center [656, 362] width 1274 height 506
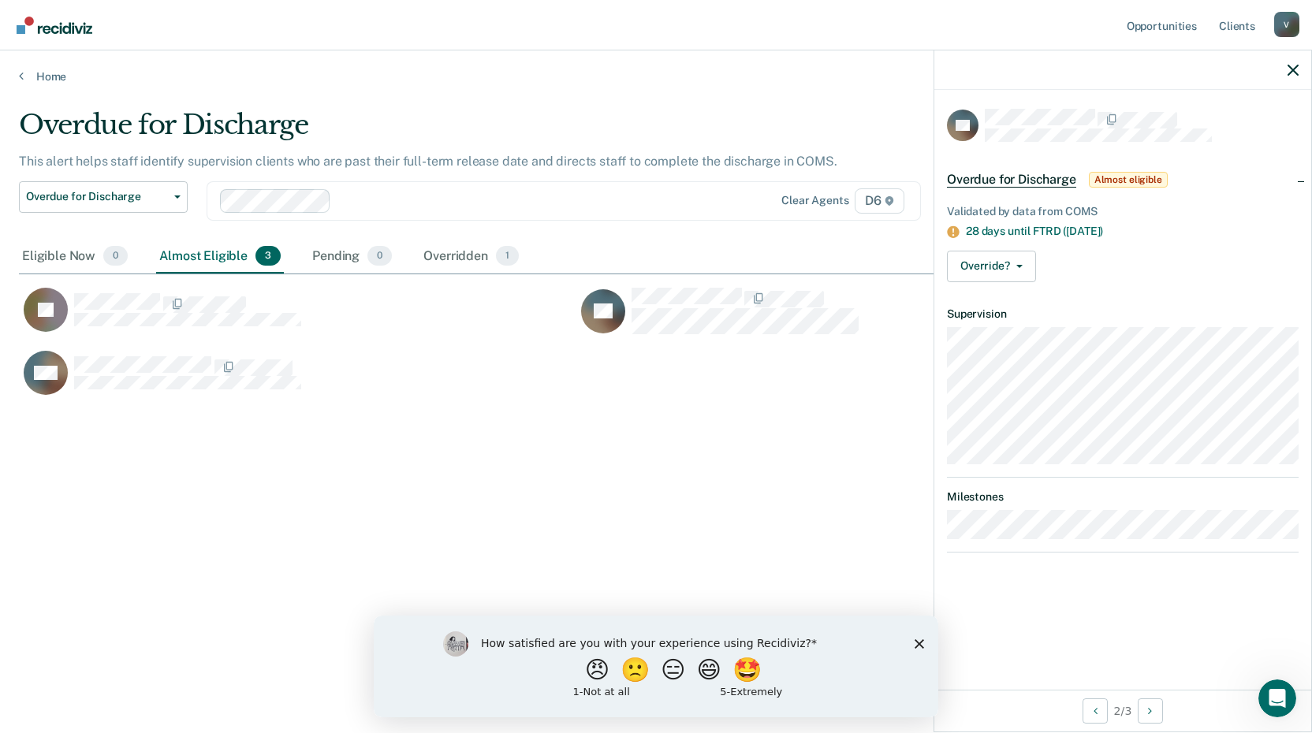
click at [590, 100] on main "Overdue for Discharge This alert helps staff identify supervision clients who a…" at bounding box center [656, 406] width 1312 height 645
click at [1022, 265] on button "Override?" at bounding box center [991, 267] width 89 height 32
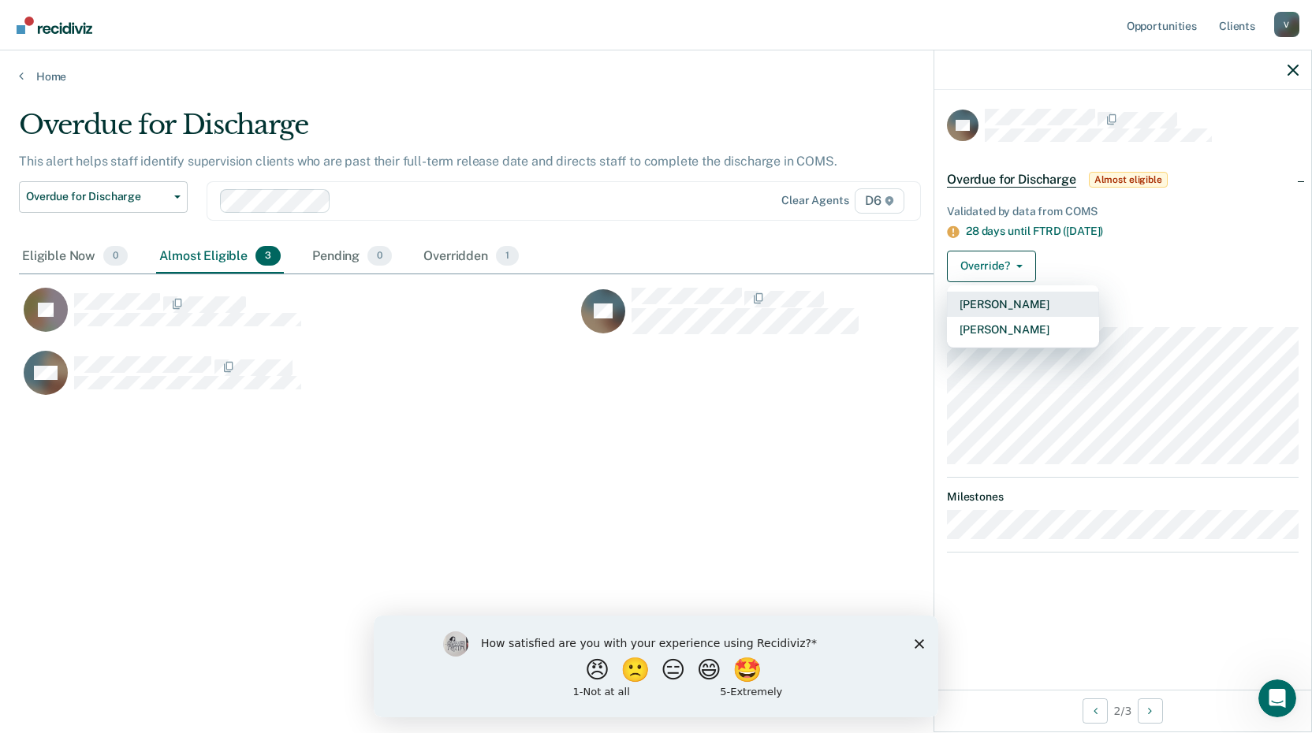
click at [1017, 309] on button "[PERSON_NAME]" at bounding box center [1023, 304] width 152 height 25
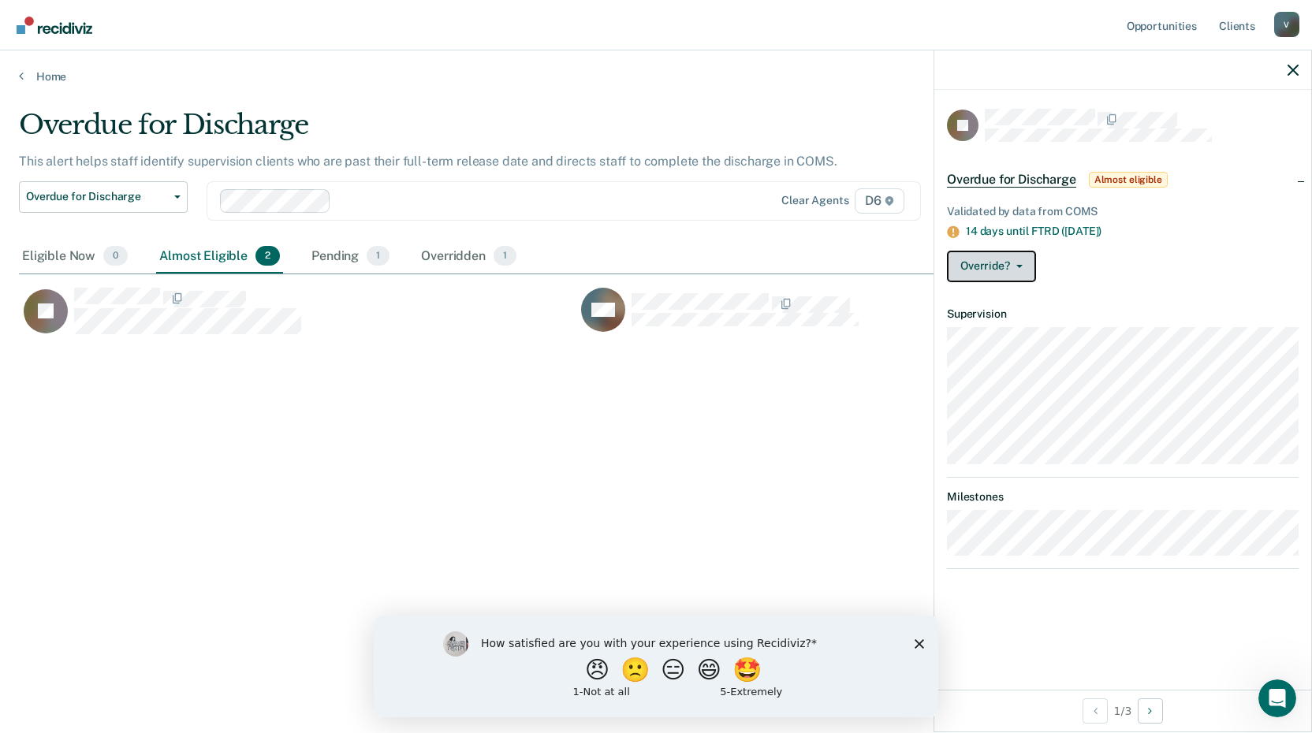
click at [1023, 269] on button "Override?" at bounding box center [991, 267] width 89 height 32
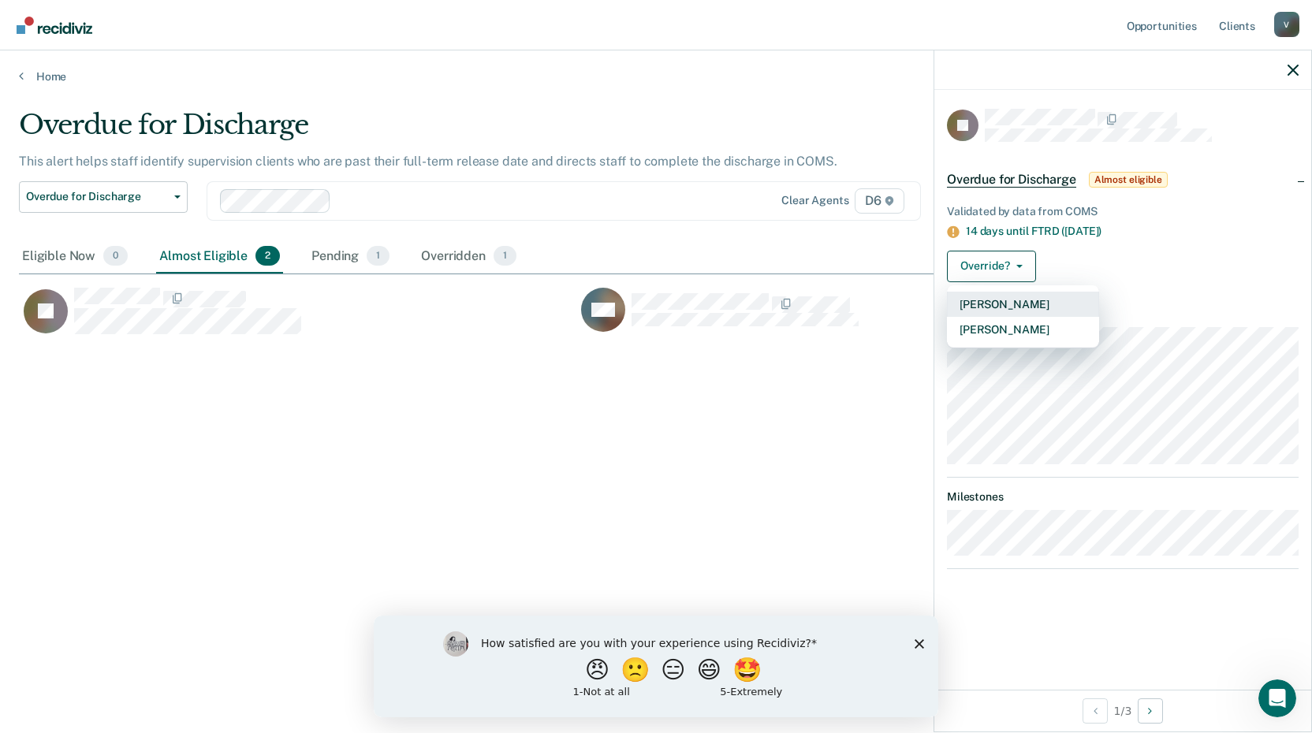
click at [1026, 300] on button "[PERSON_NAME]" at bounding box center [1023, 304] width 152 height 25
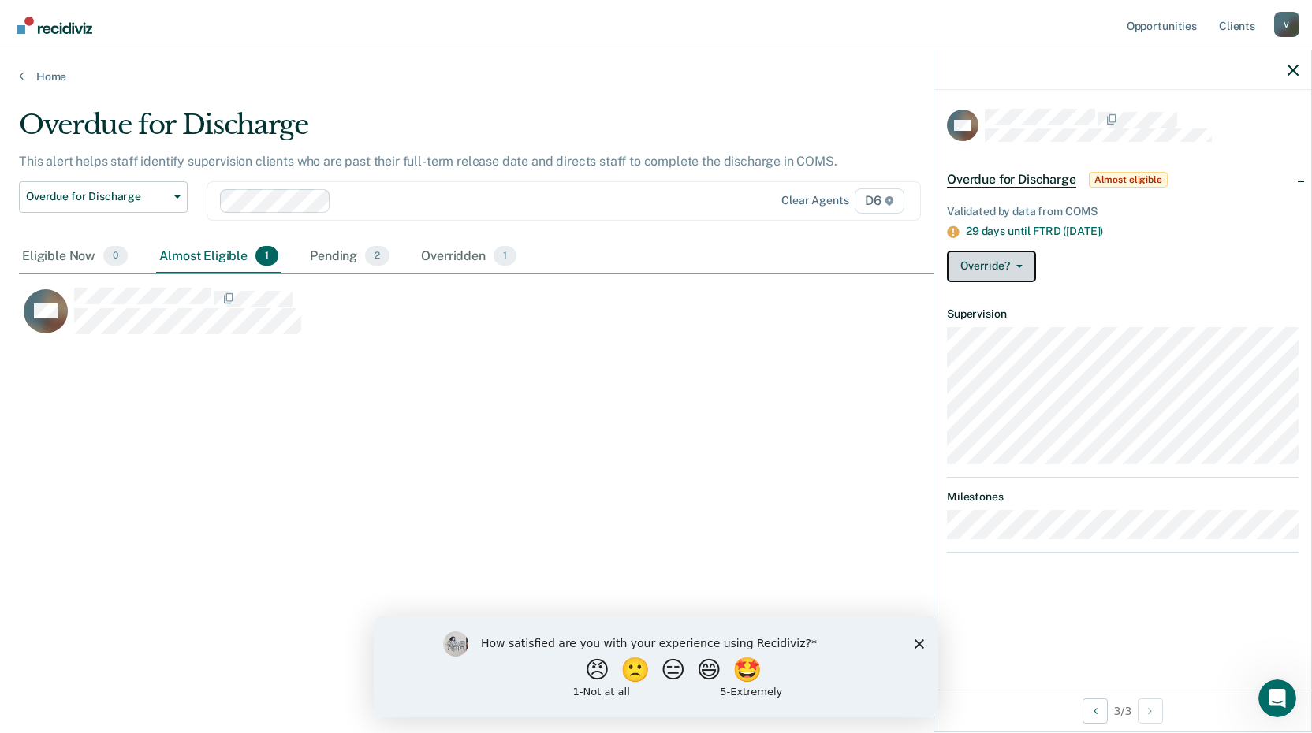
click at [1023, 263] on button "Override?" at bounding box center [991, 267] width 89 height 32
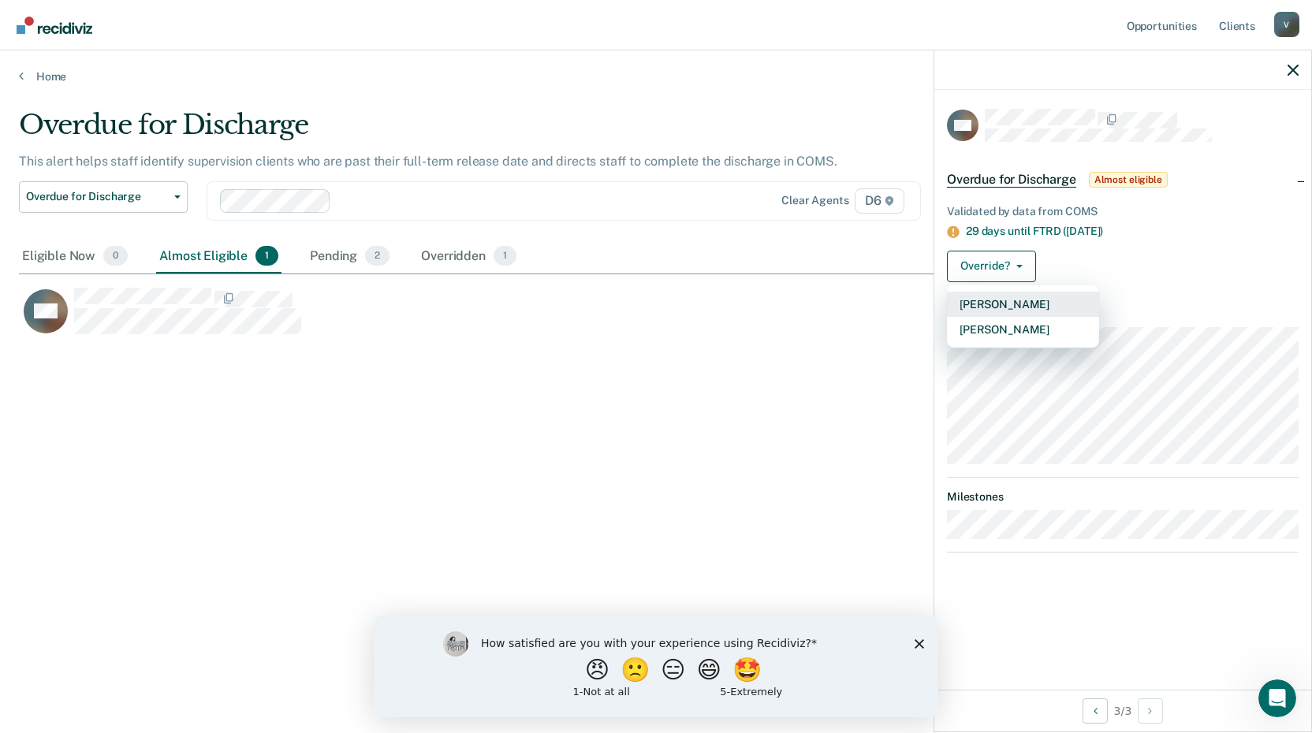
click at [1019, 300] on button "[PERSON_NAME]" at bounding box center [1023, 304] width 152 height 25
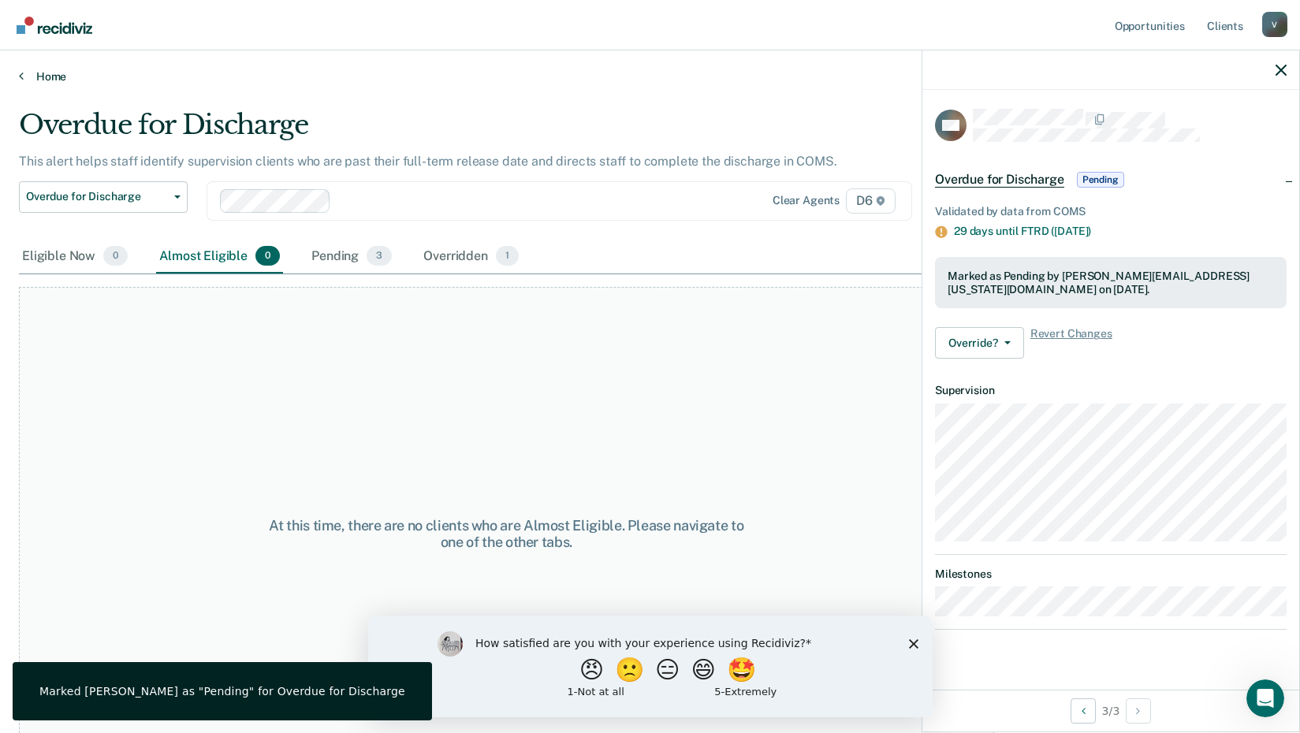
click at [24, 77] on link "Home" at bounding box center [650, 76] width 1262 height 14
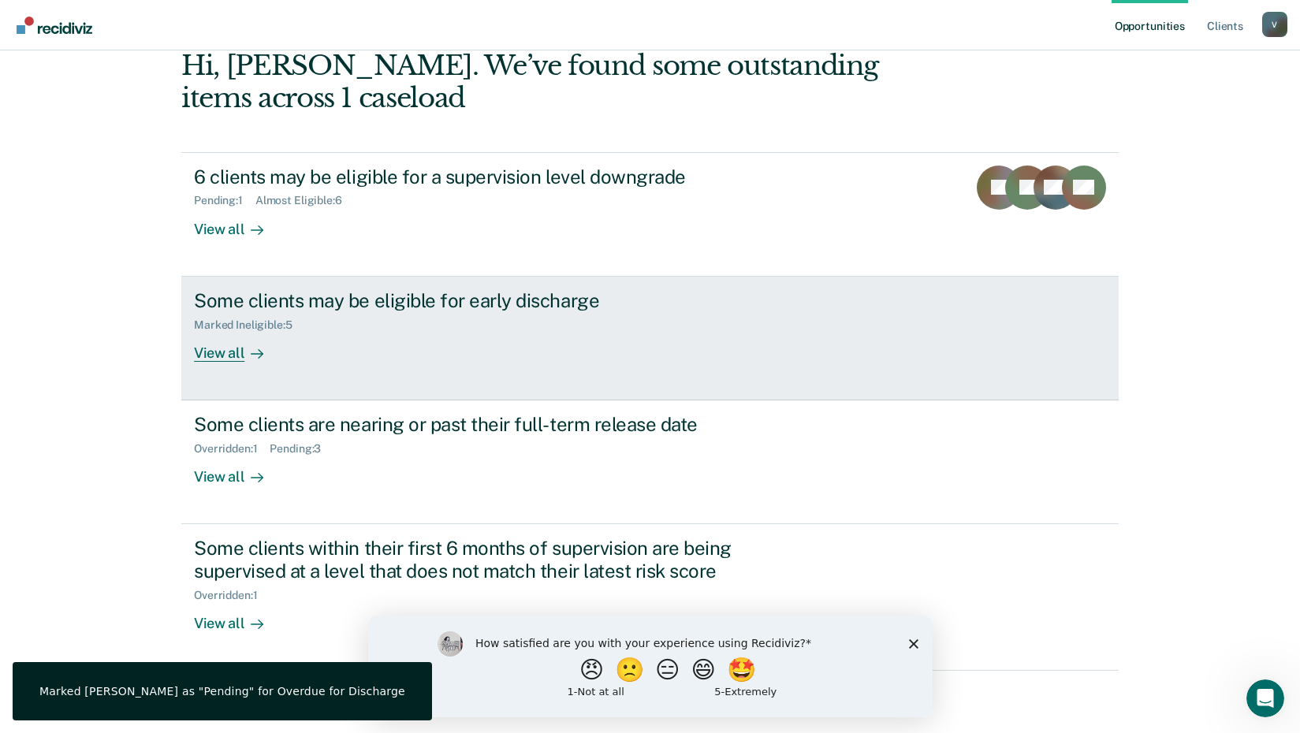
scroll to position [85, 0]
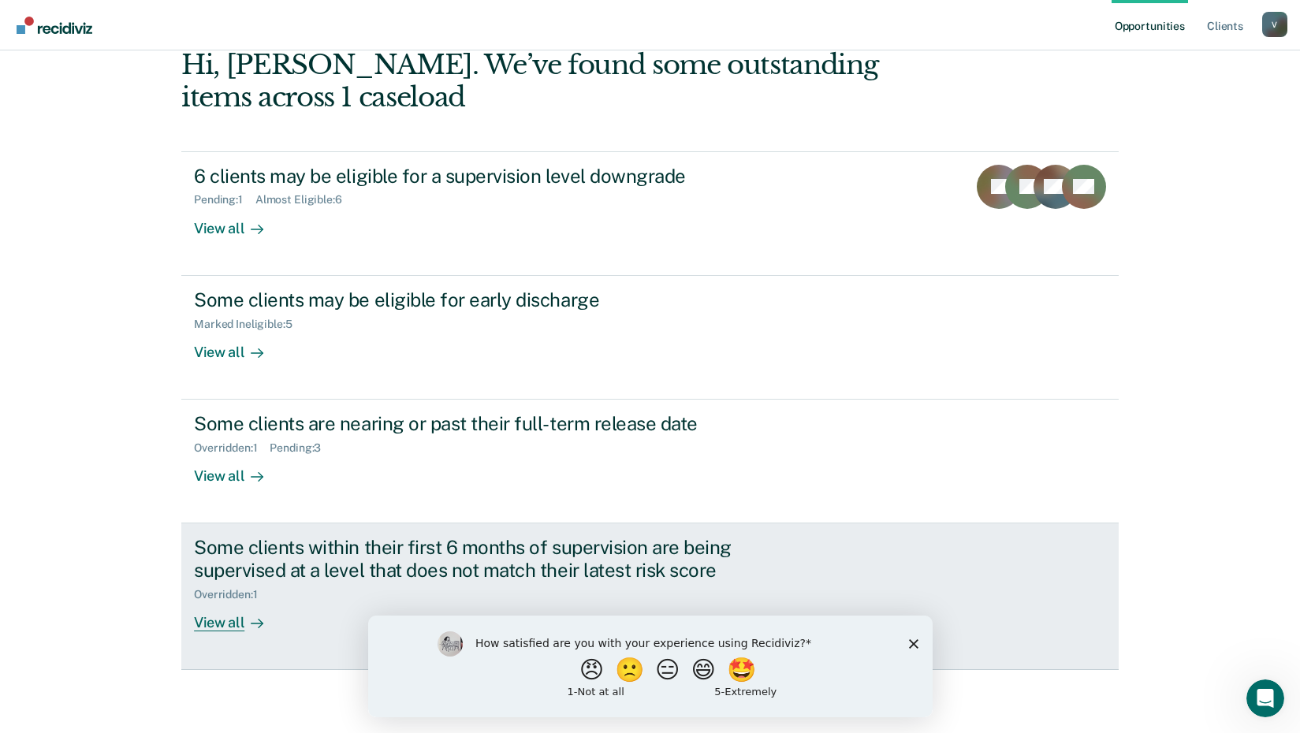
click at [215, 623] on div "View all" at bounding box center [238, 617] width 88 height 31
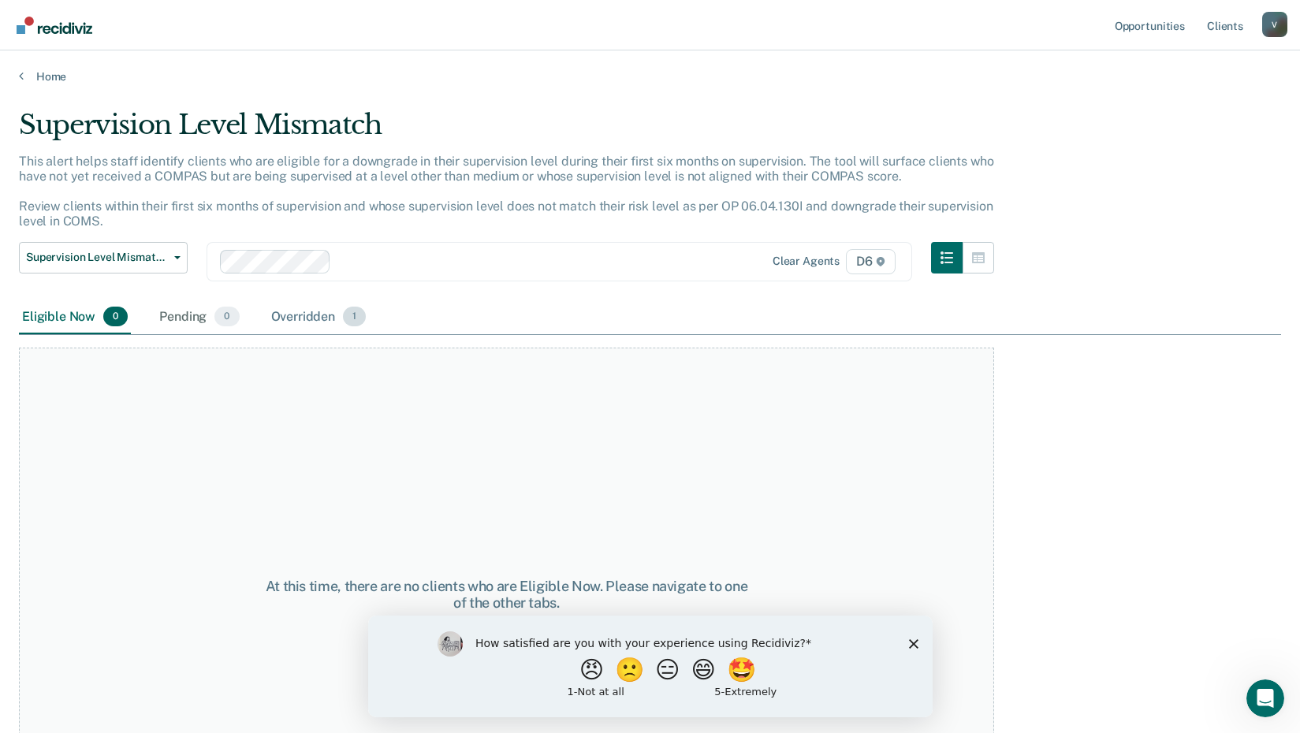
click at [323, 316] on div "Overridden 1" at bounding box center [319, 317] width 102 height 35
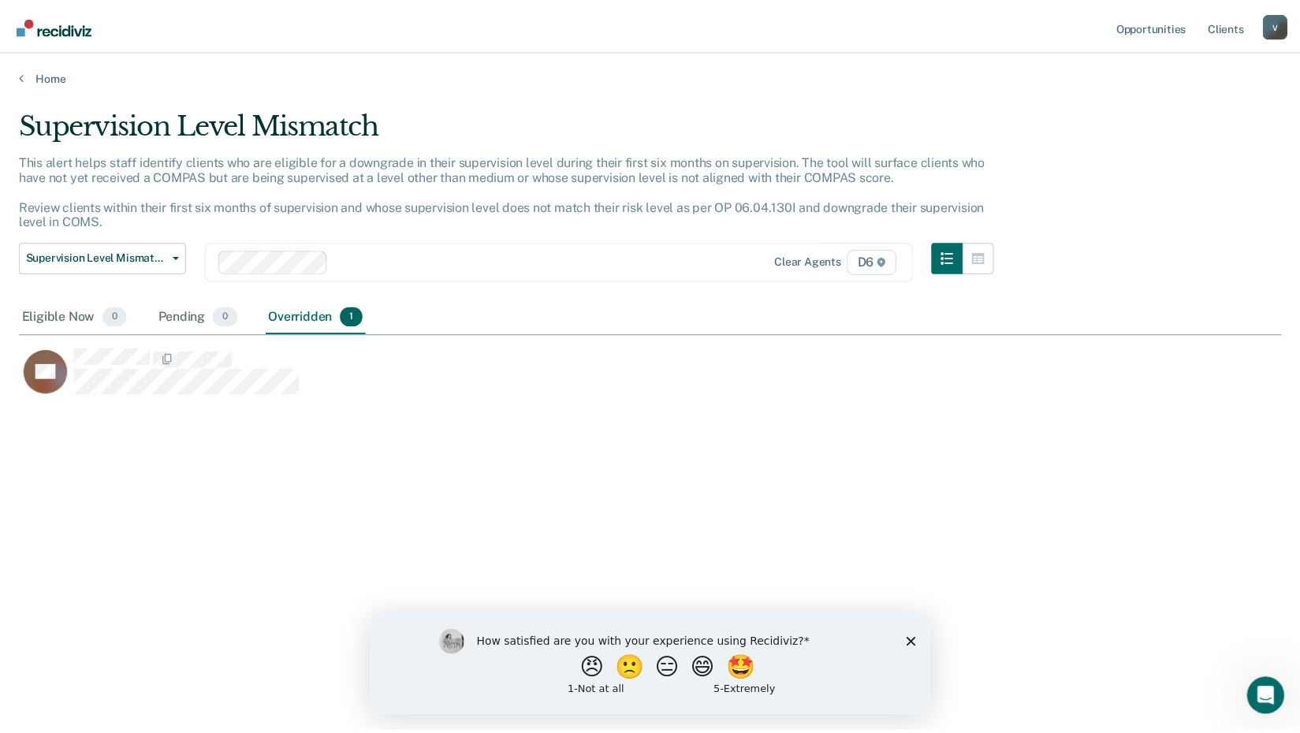
scroll to position [494, 1262]
click at [23, 76] on icon at bounding box center [21, 75] width 5 height 13
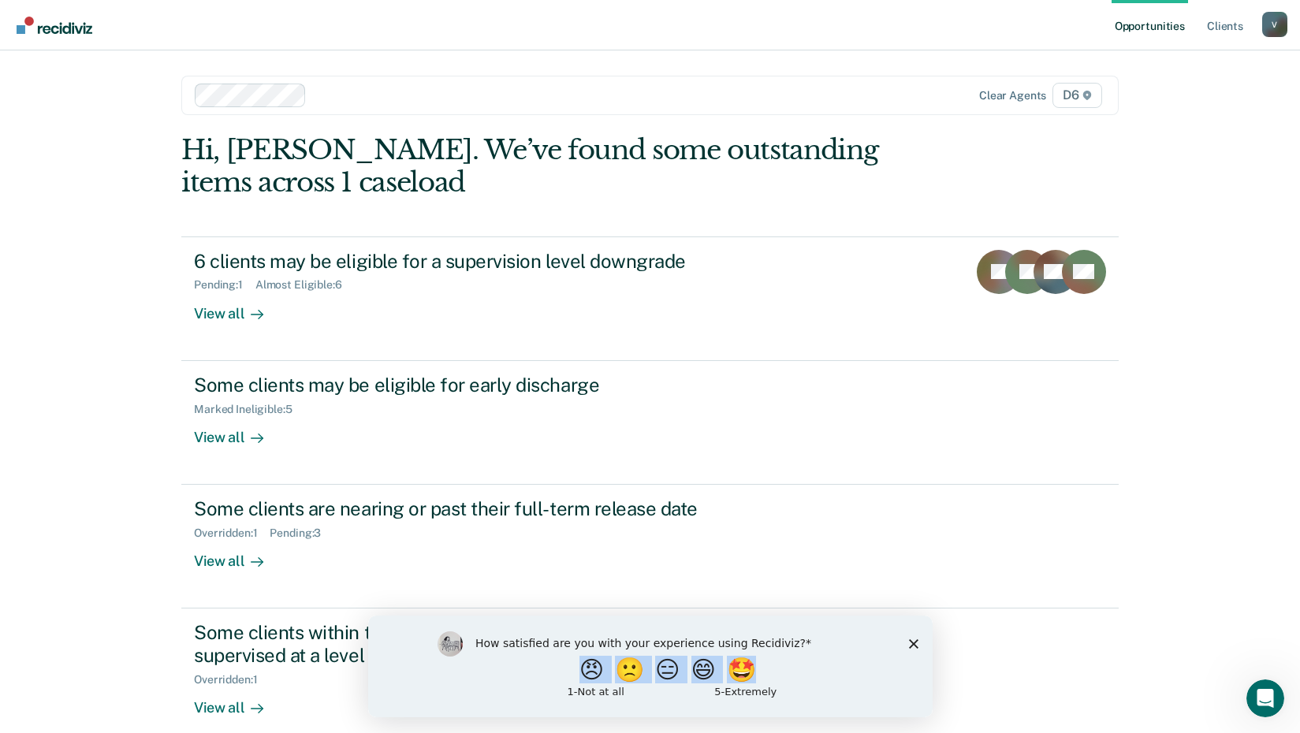
click at [913, 646] on div "How satisfied are you with your experience using Recidiviz? 😠 🙁 😑 😄 🤩 1 - Not a…" at bounding box center [649, 666] width 564 height 102
drag, startPoint x: 913, startPoint y: 646, endPoint x: 912, endPoint y: 638, distance: 8.7
click at [912, 639] on icon "Close survey" at bounding box center [912, 643] width 9 height 9
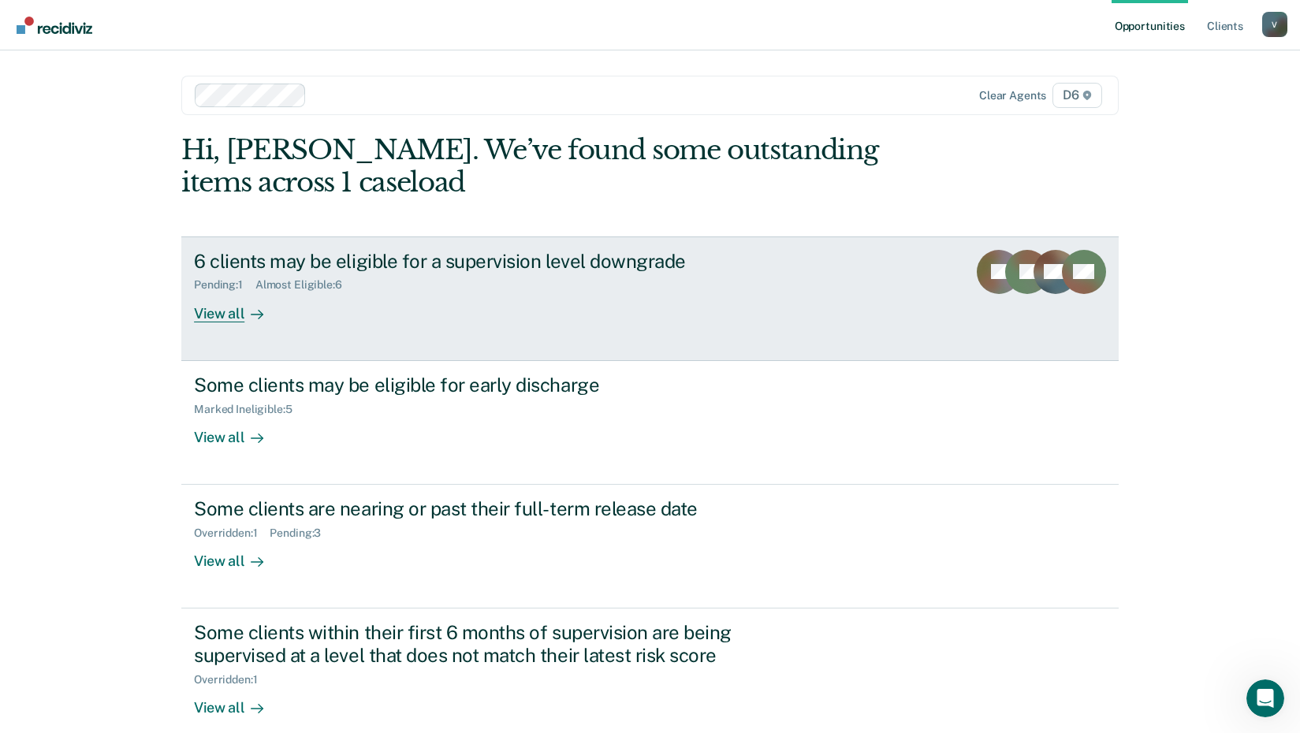
click at [225, 278] on div "Pending : 1" at bounding box center [224, 284] width 61 height 13
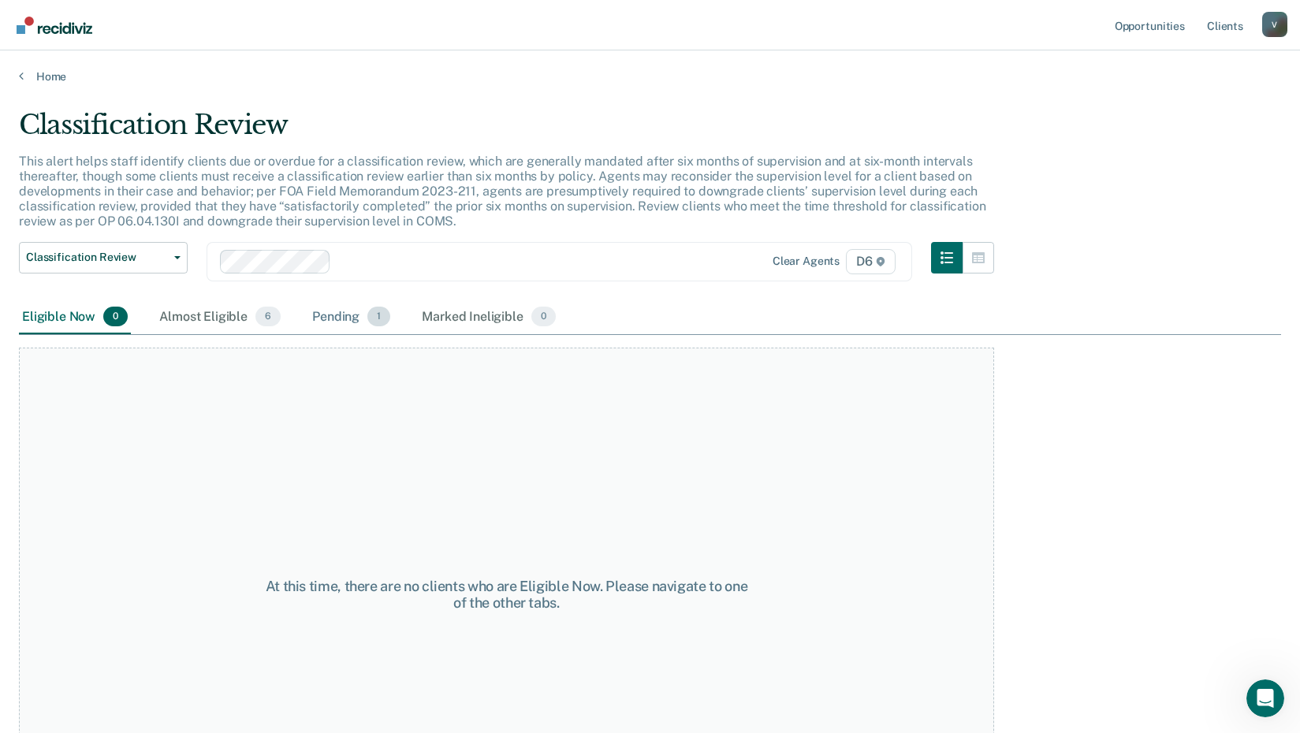
click at [348, 317] on div "Pending 1" at bounding box center [351, 317] width 84 height 35
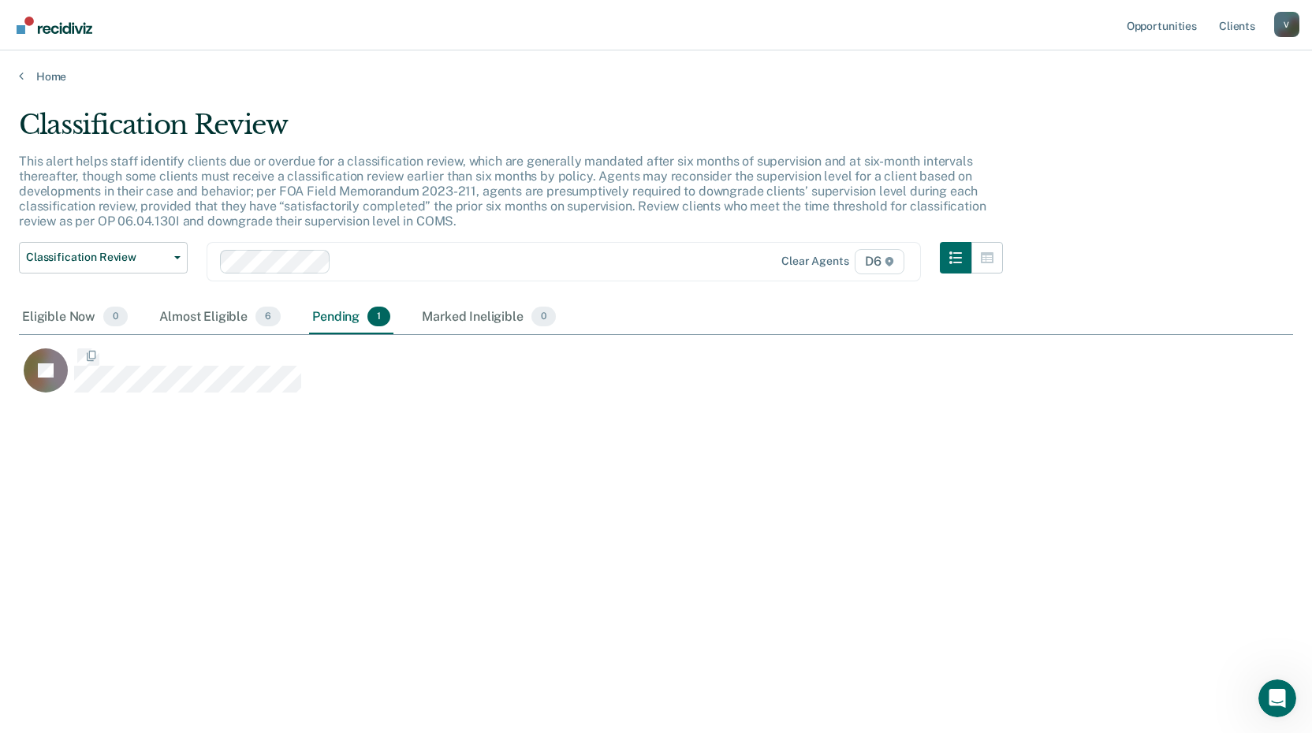
scroll to position [494, 1262]
